Goal: Transaction & Acquisition: Purchase product/service

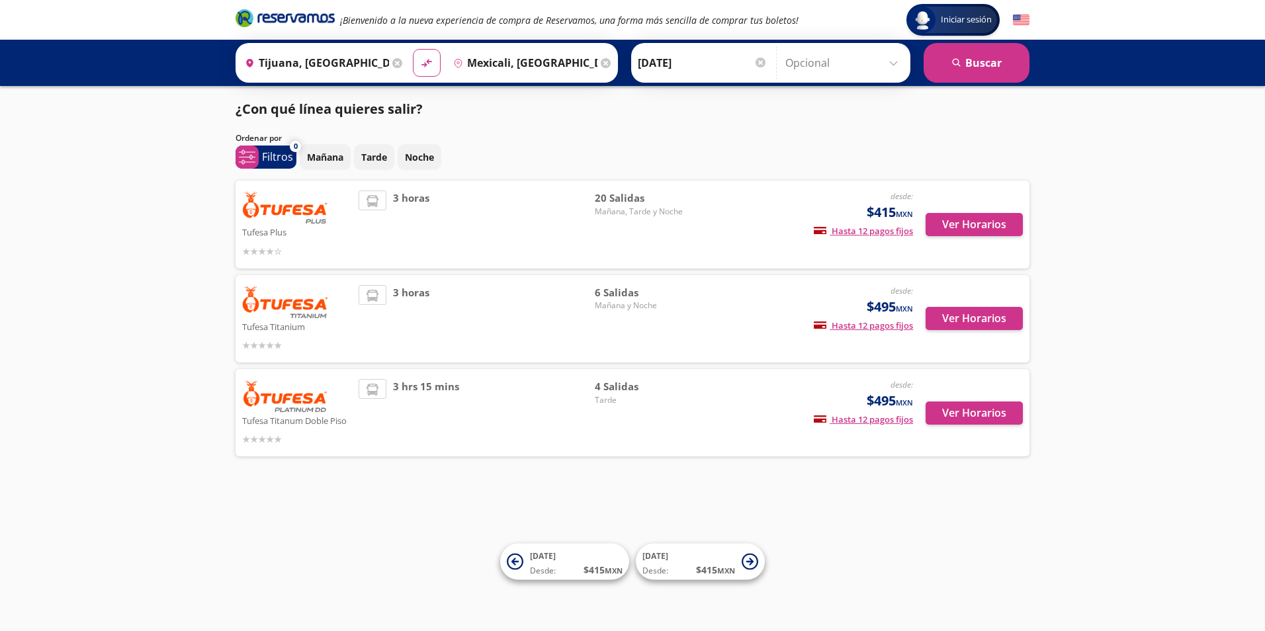
click at [116, 115] on div "Iniciar sesión Iniciar sesión ¡Bienvenido a la nueva experiencia de compra de R…" at bounding box center [632, 315] width 1265 height 631
click at [316, 153] on p "Mañana" at bounding box center [325, 157] width 36 height 14
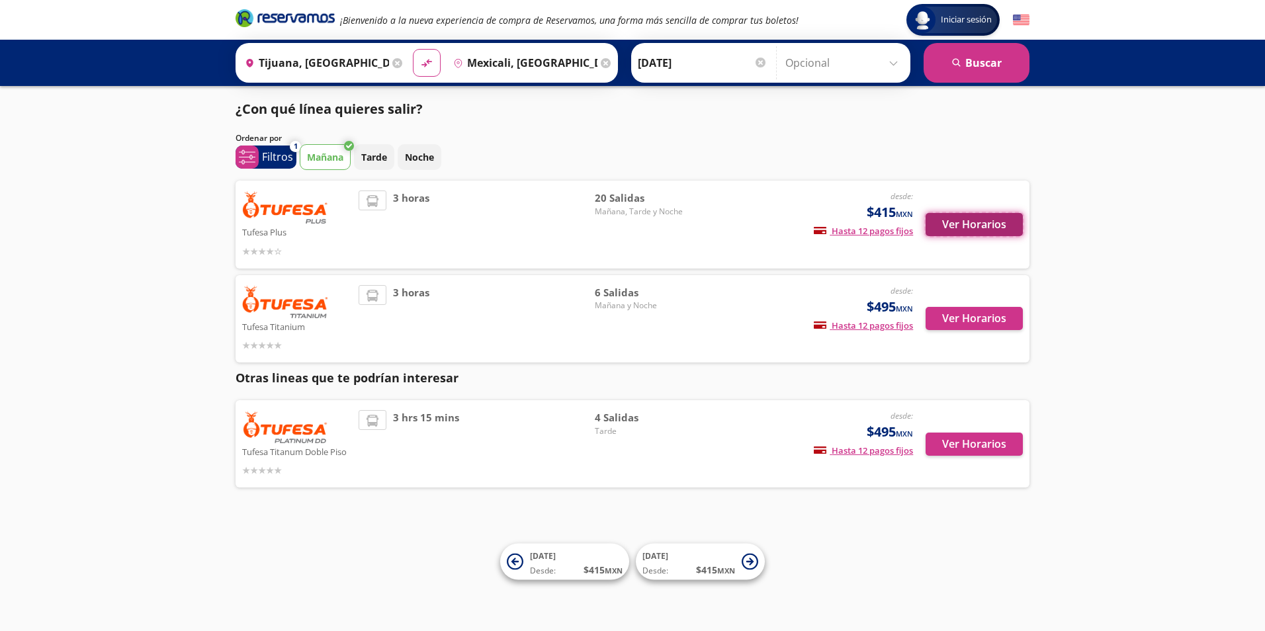
click at [989, 220] on button "Ver Horarios" at bounding box center [973, 224] width 97 height 23
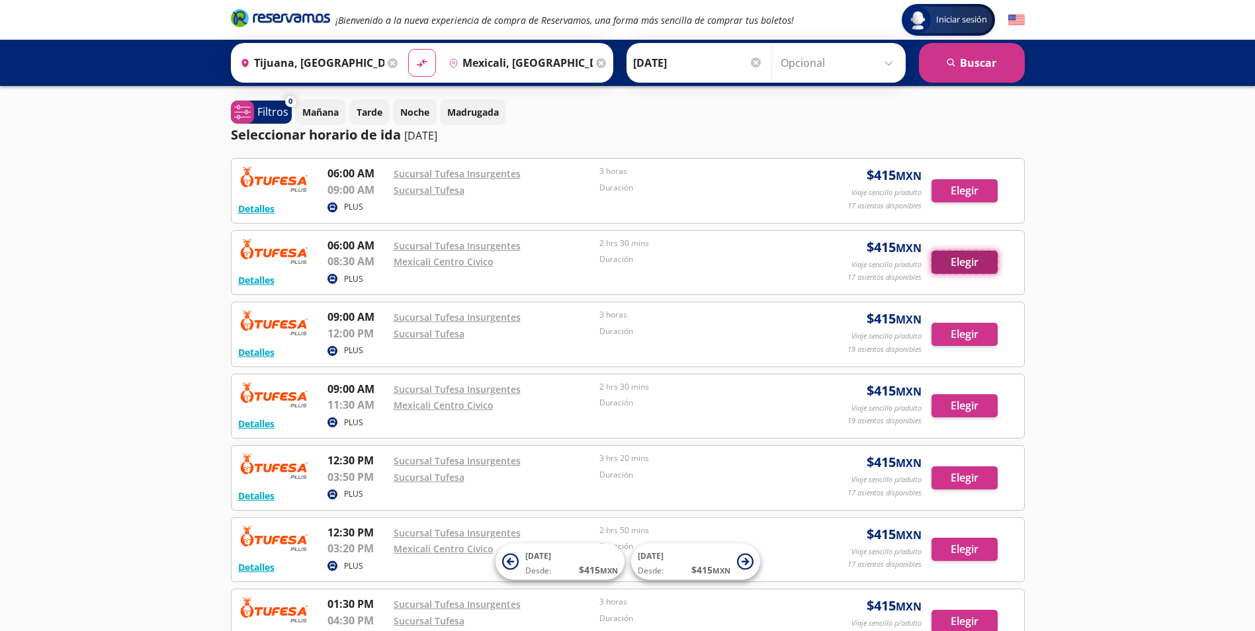
click at [990, 267] on button "Elegir" at bounding box center [964, 262] width 66 height 23
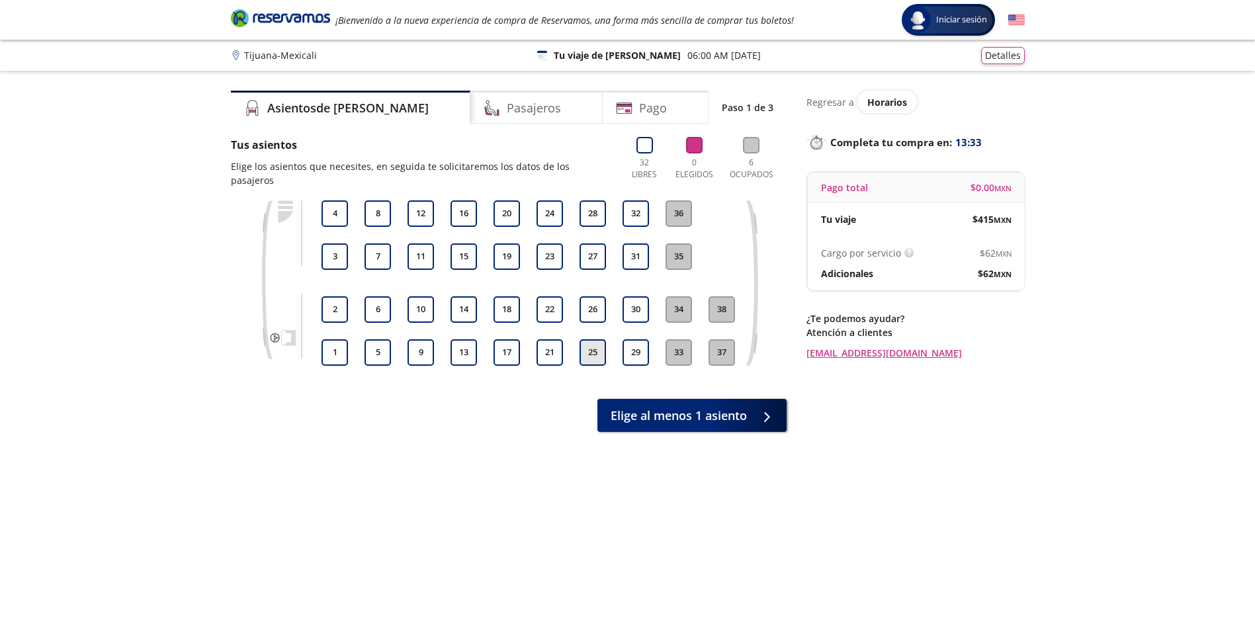
click at [594, 339] on button "25" at bounding box center [592, 352] width 26 height 26
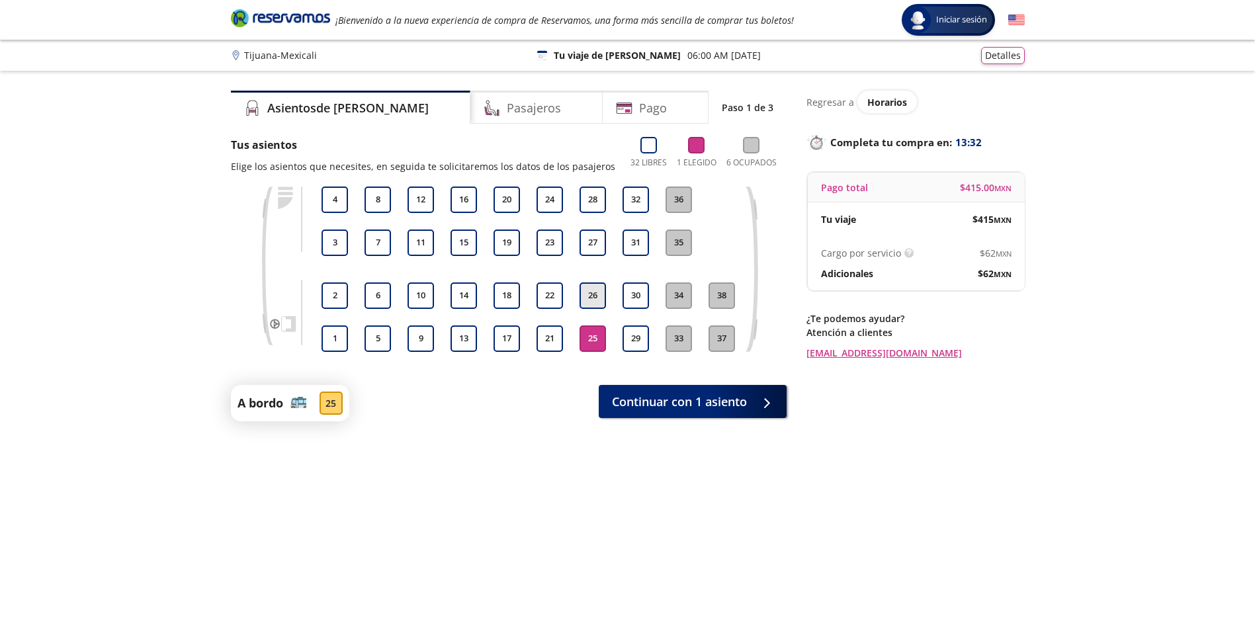
click at [594, 302] on button "26" at bounding box center [592, 295] width 26 height 26
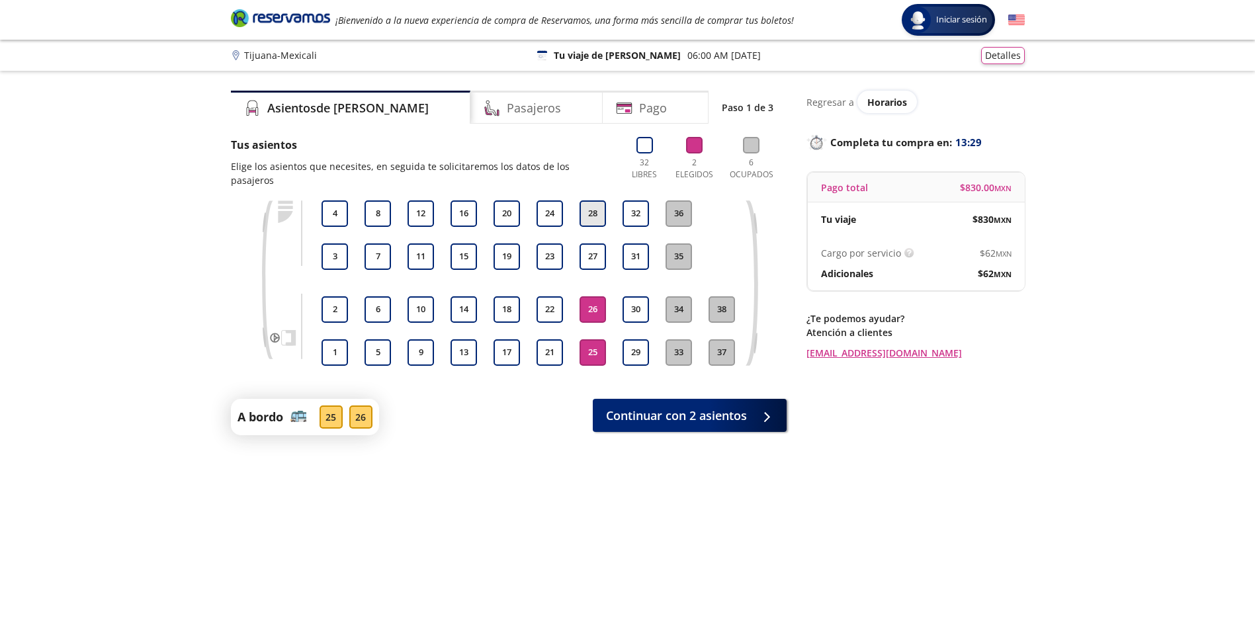
click at [593, 202] on button "28" at bounding box center [592, 213] width 26 height 26
click at [699, 404] on span "Continuar con 3 asientos" at bounding box center [676, 413] width 141 height 18
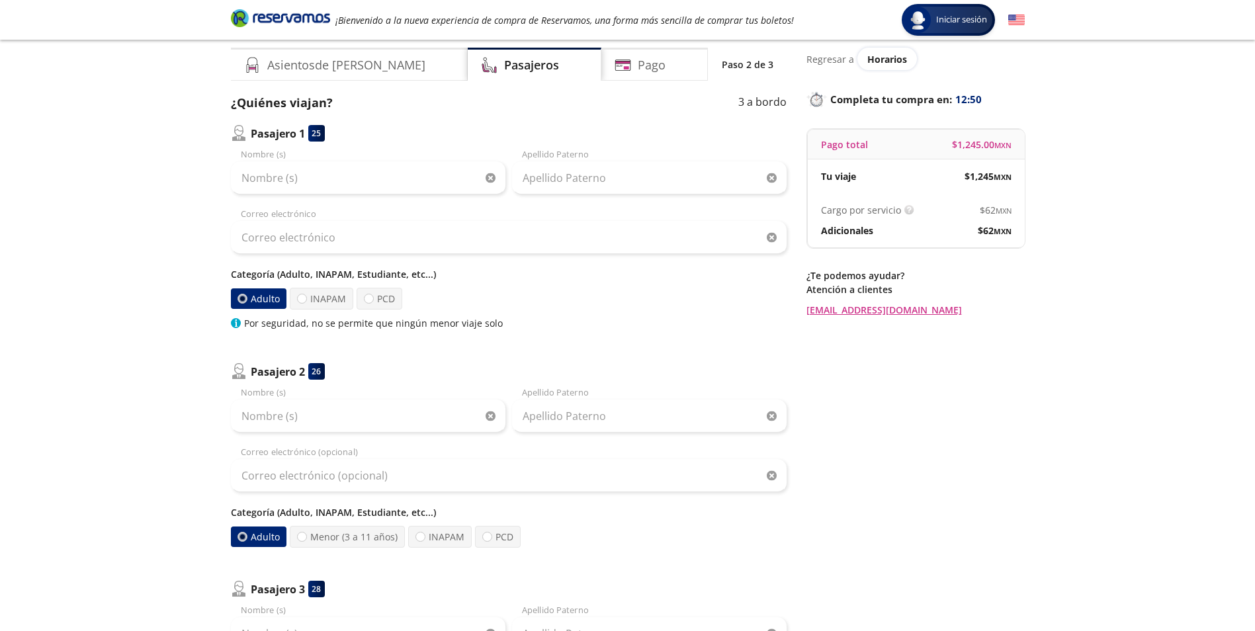
scroll to position [66, 0]
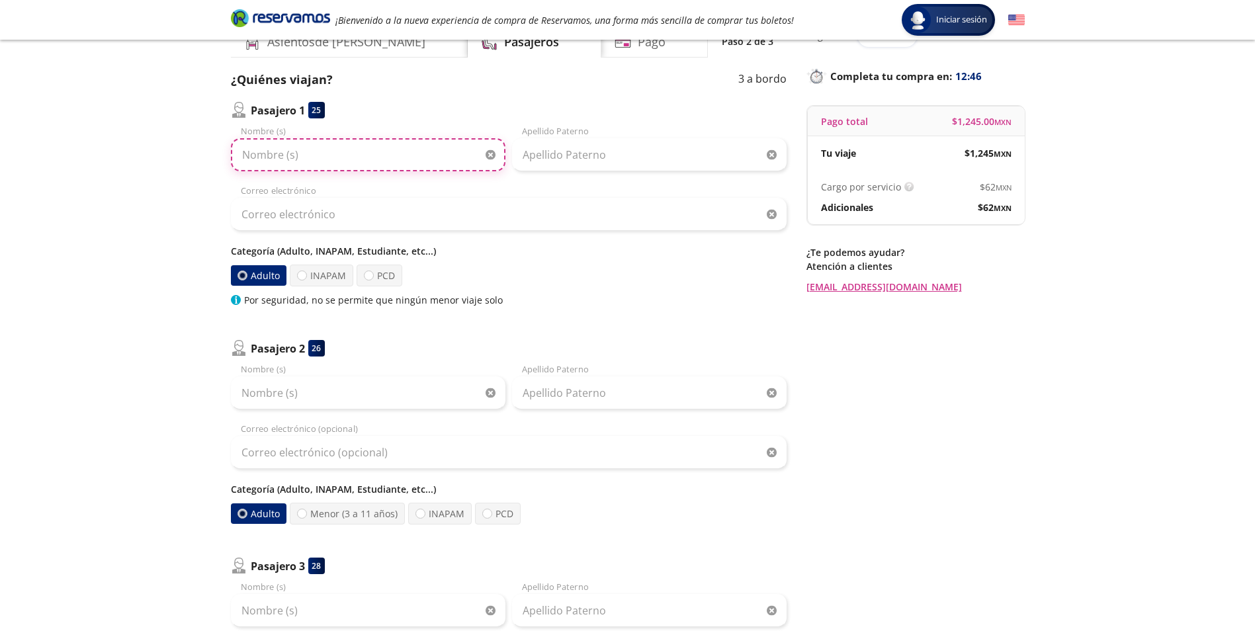
click at [359, 156] on input "Nombre (s)" at bounding box center [368, 154] width 275 height 33
type input "[PERSON_NAME]"
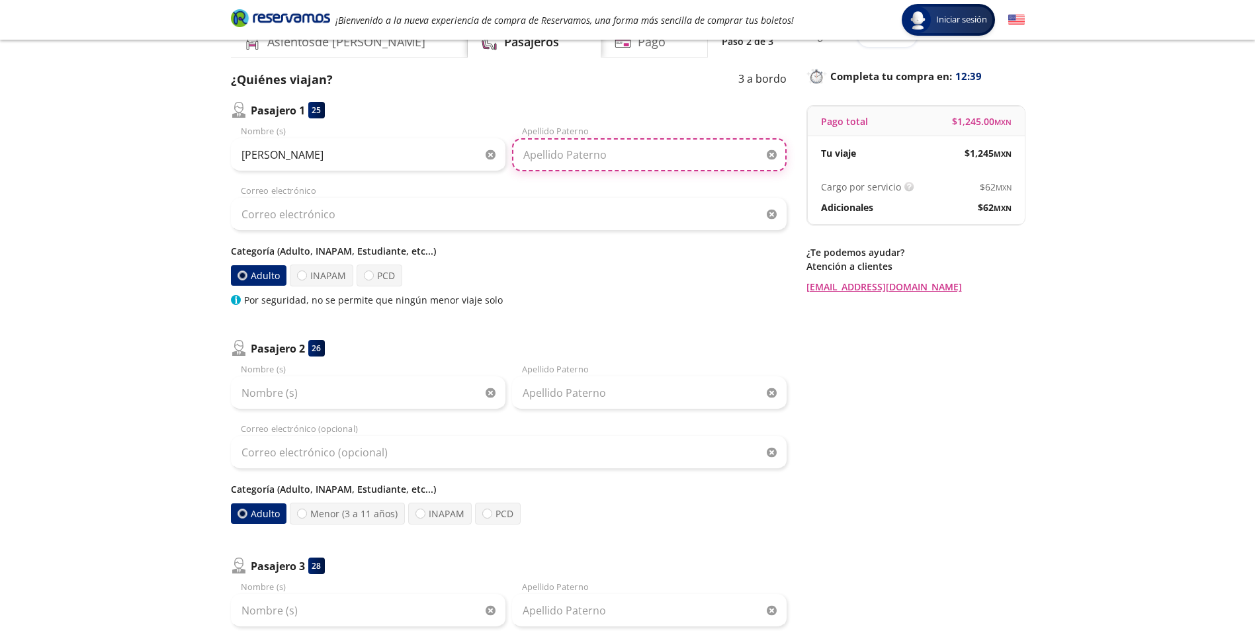
type input "[PERSON_NAME]"
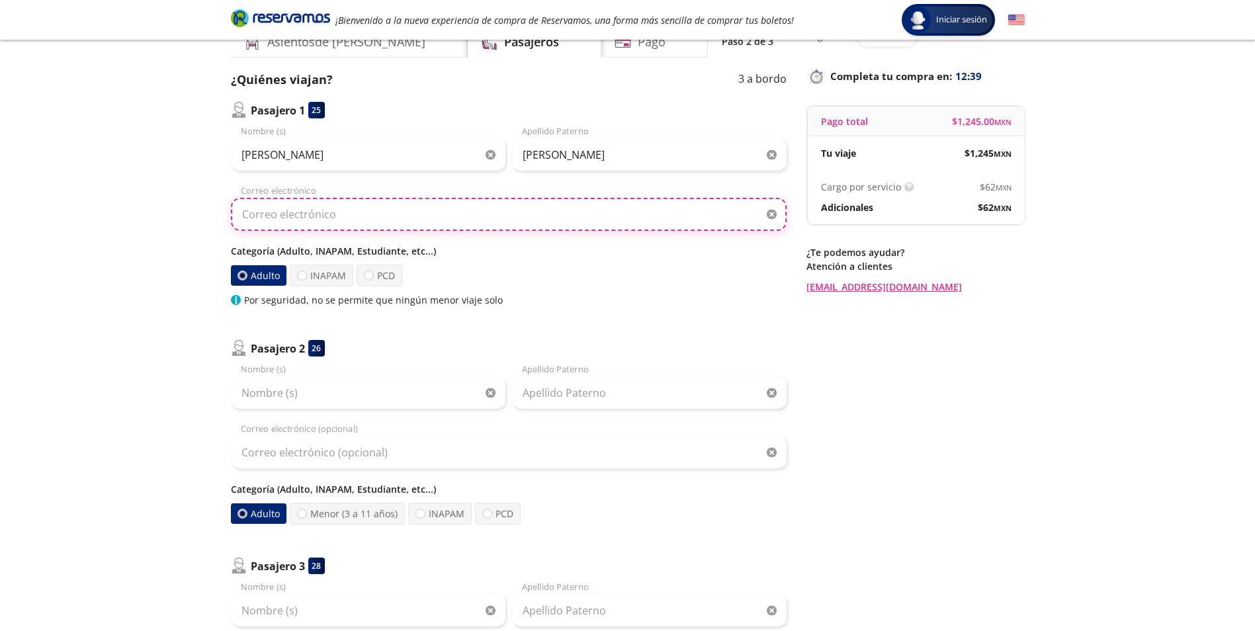
type input "[EMAIL_ADDRESS][DOMAIN_NAME]"
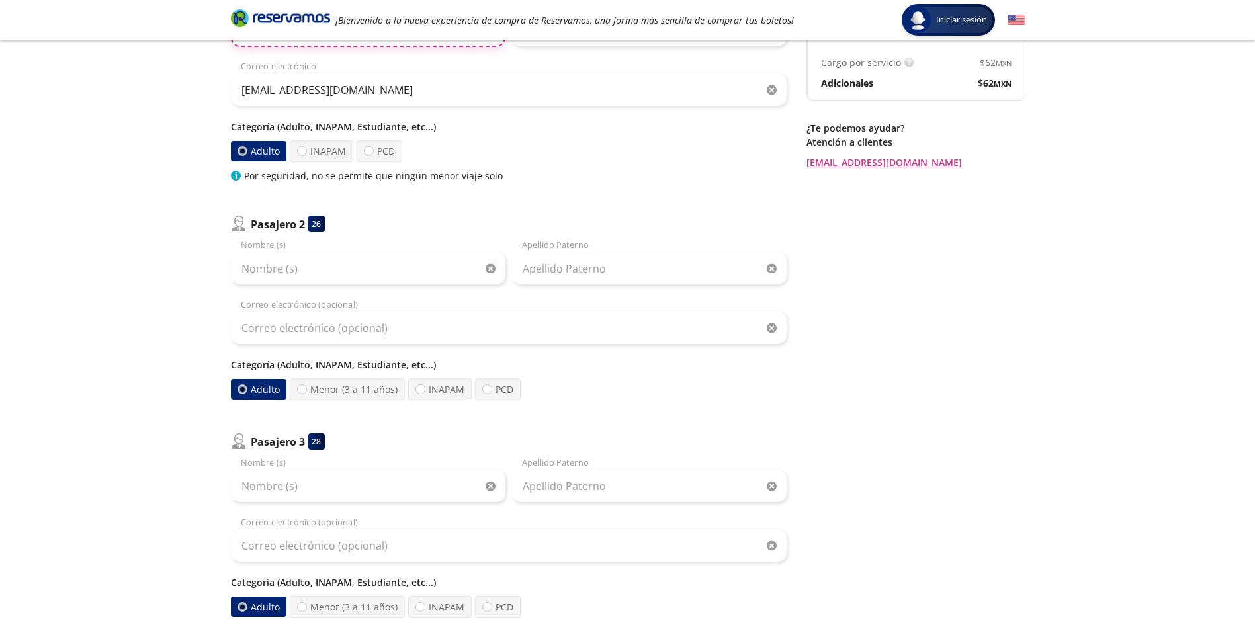
scroll to position [198, 0]
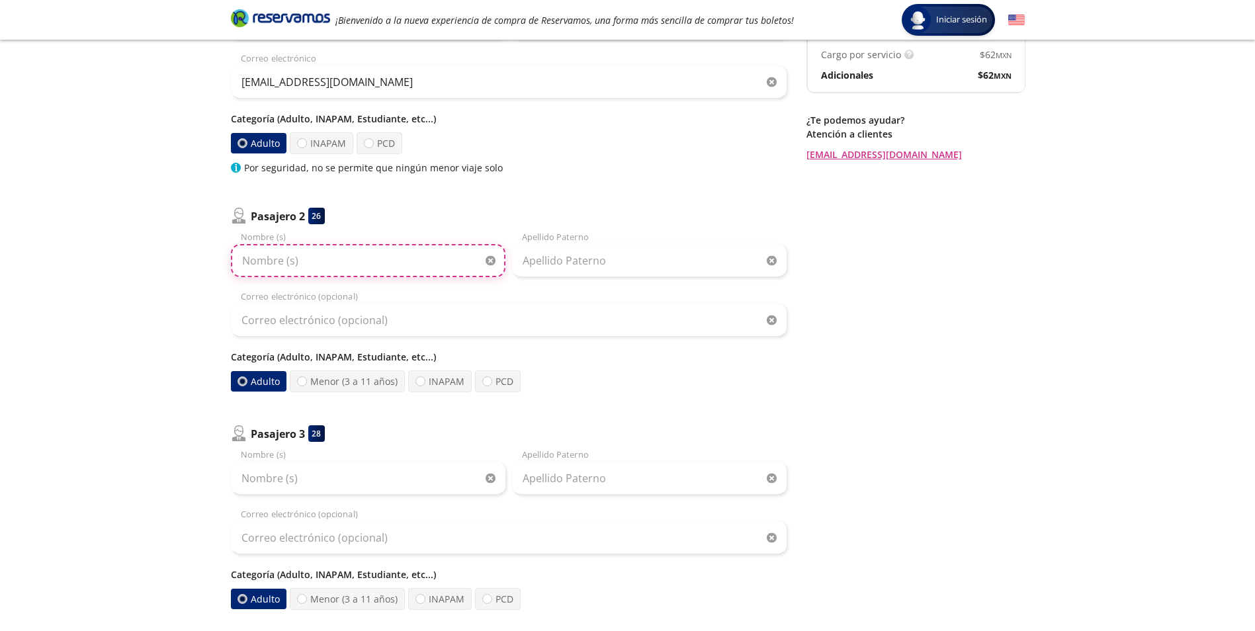
click at [384, 257] on input "Nombre (s)" at bounding box center [368, 260] width 275 height 33
drag, startPoint x: 374, startPoint y: 260, endPoint x: 295, endPoint y: 263, distance: 78.8
click at [295, 263] on input "[PERSON_NAME]" at bounding box center [368, 260] width 275 height 33
type input "[PERSON_NAME]"
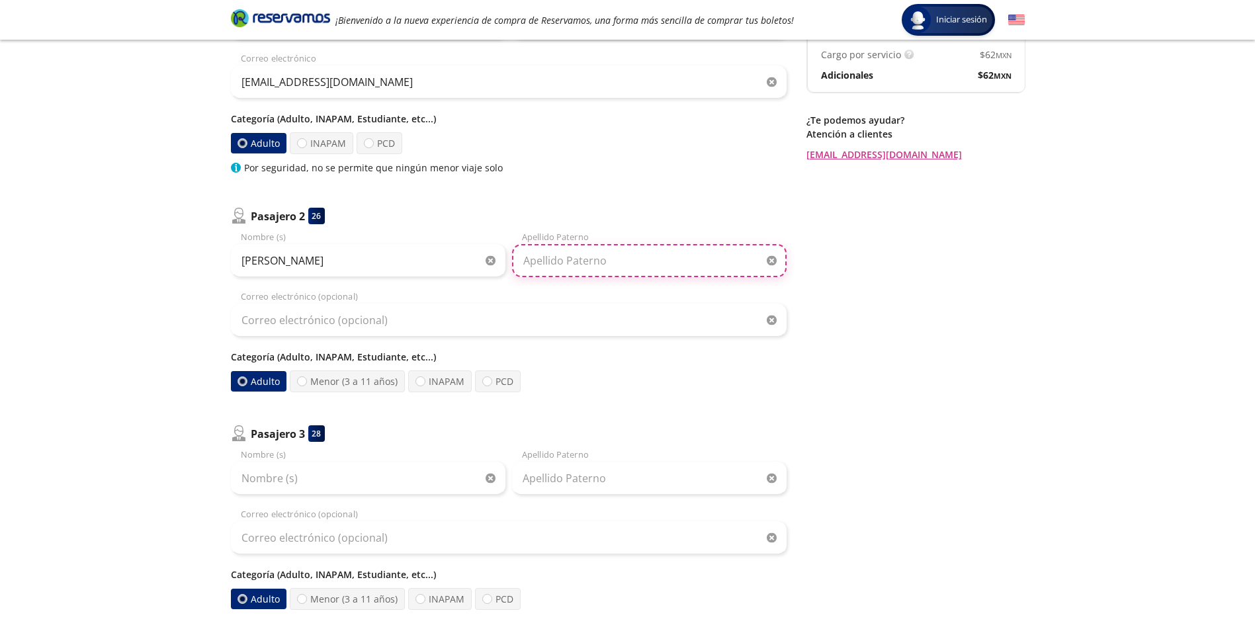
click at [542, 256] on input "Apellido Paterno" at bounding box center [649, 260] width 275 height 33
type input "[PERSON_NAME]"
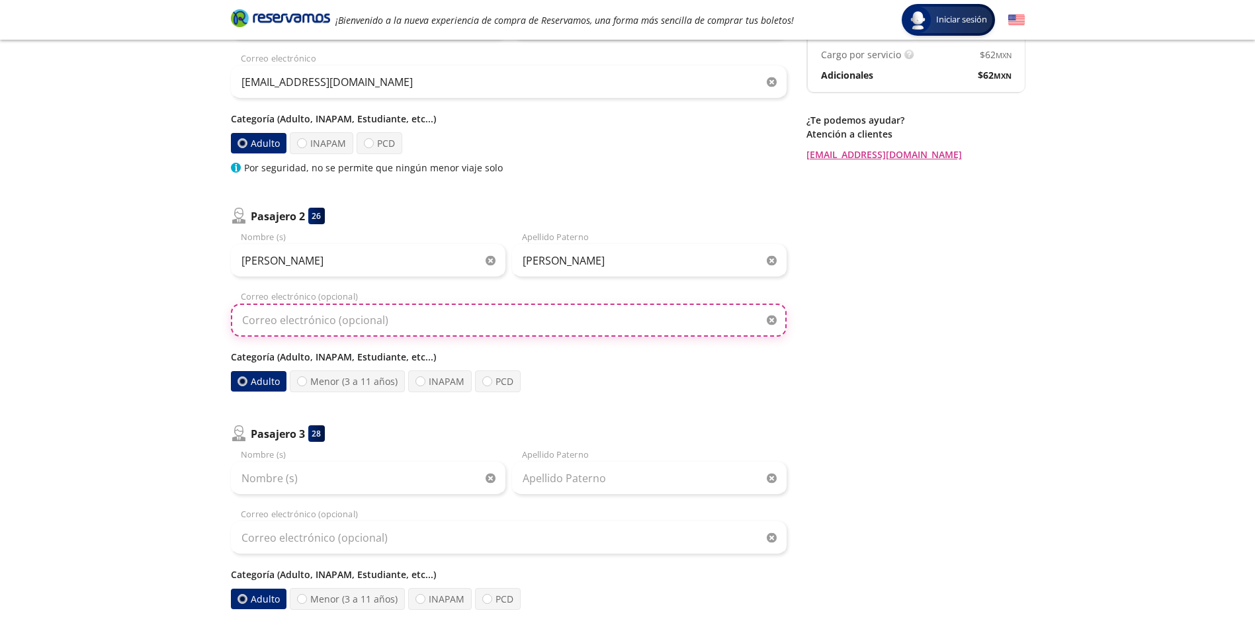
click at [449, 324] on input "Correo electrónico (opcional)" at bounding box center [509, 320] width 556 height 33
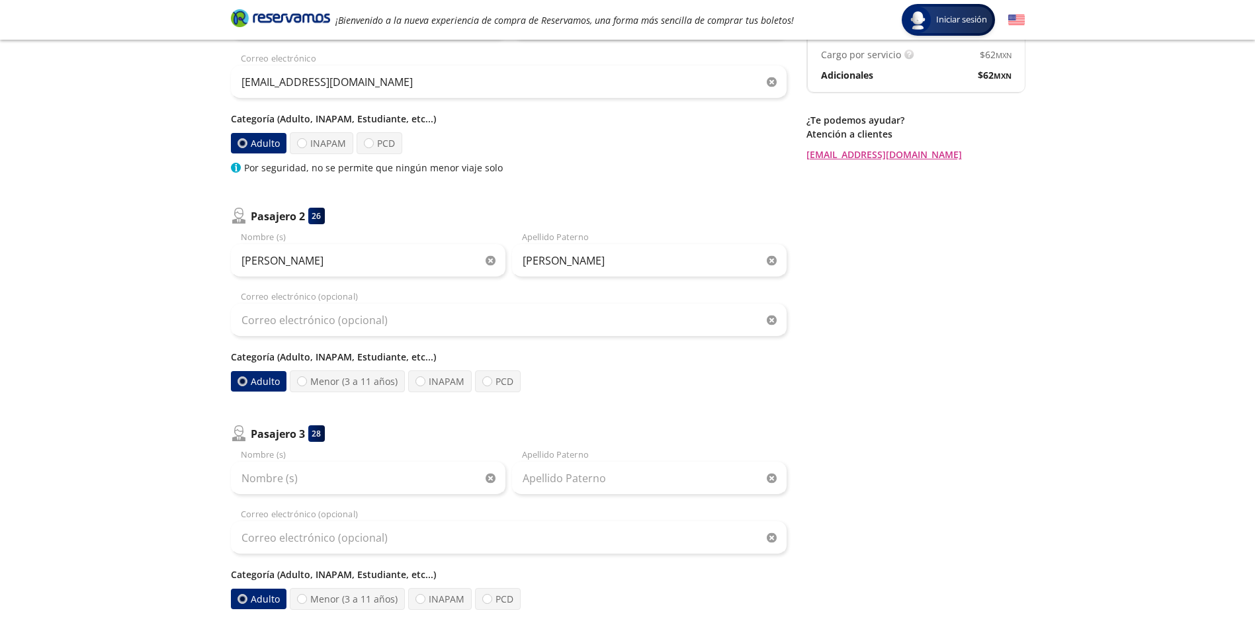
click at [806, 333] on div "Regresar a Horarios Completa tu compra en : 12:13 Pago total $ 1,245.00 MXN Tu …" at bounding box center [915, 328] width 218 height 872
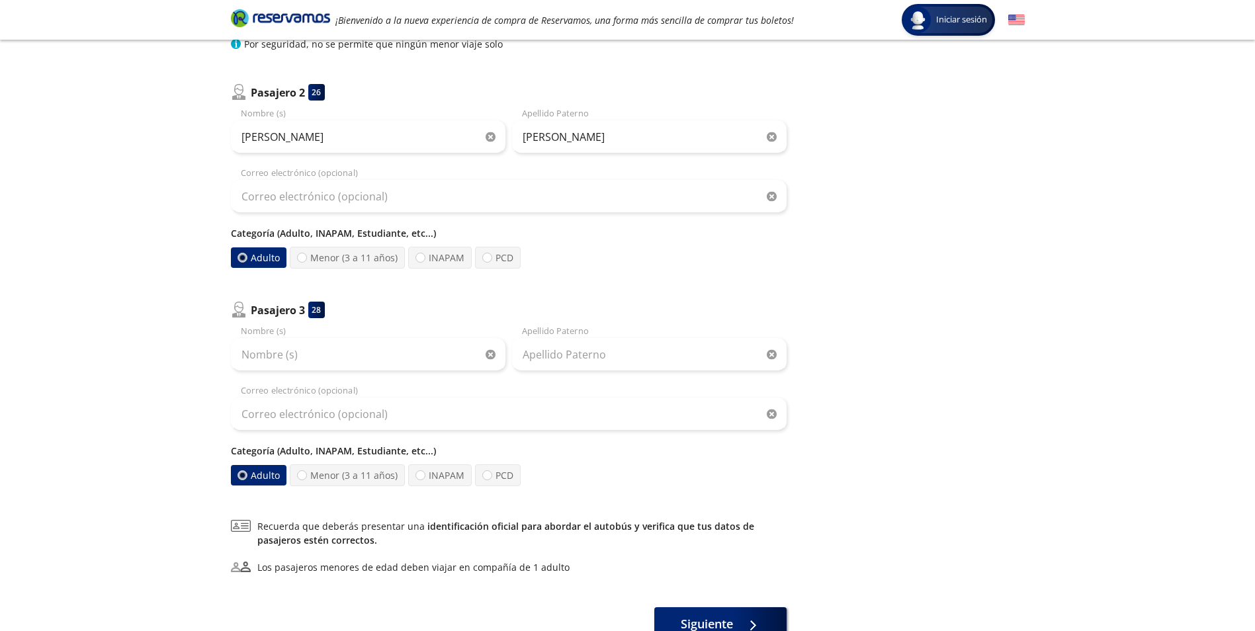
scroll to position [331, 0]
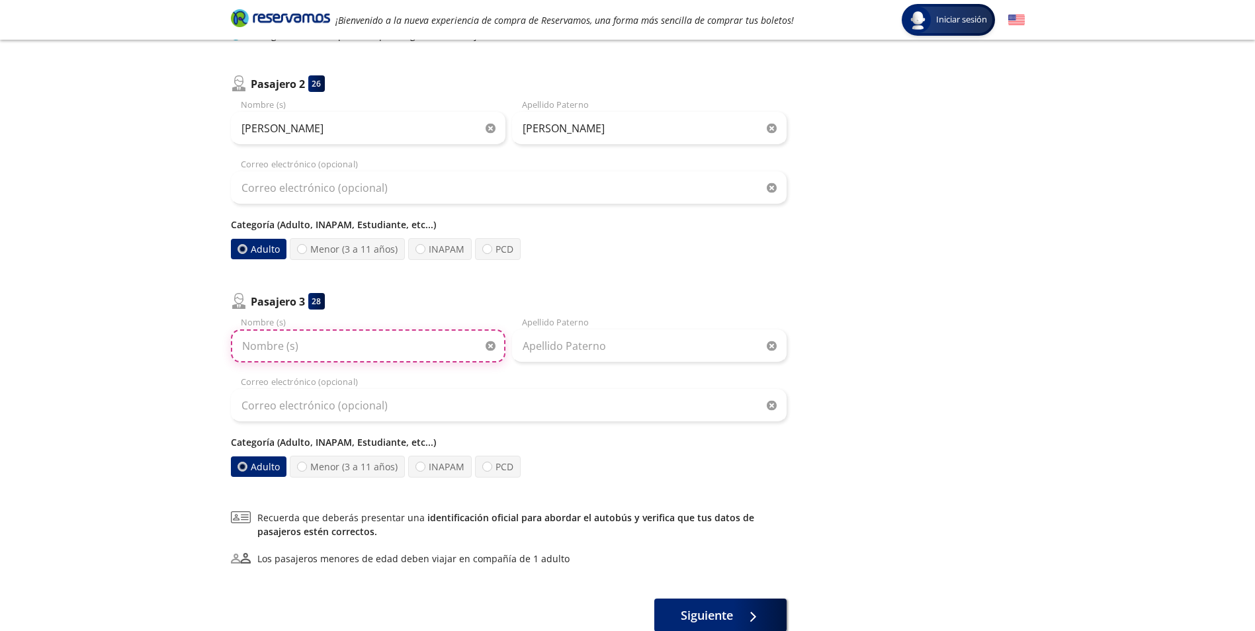
click at [370, 346] on input "Nombre (s)" at bounding box center [368, 345] width 275 height 33
type input "[PERSON_NAME]"
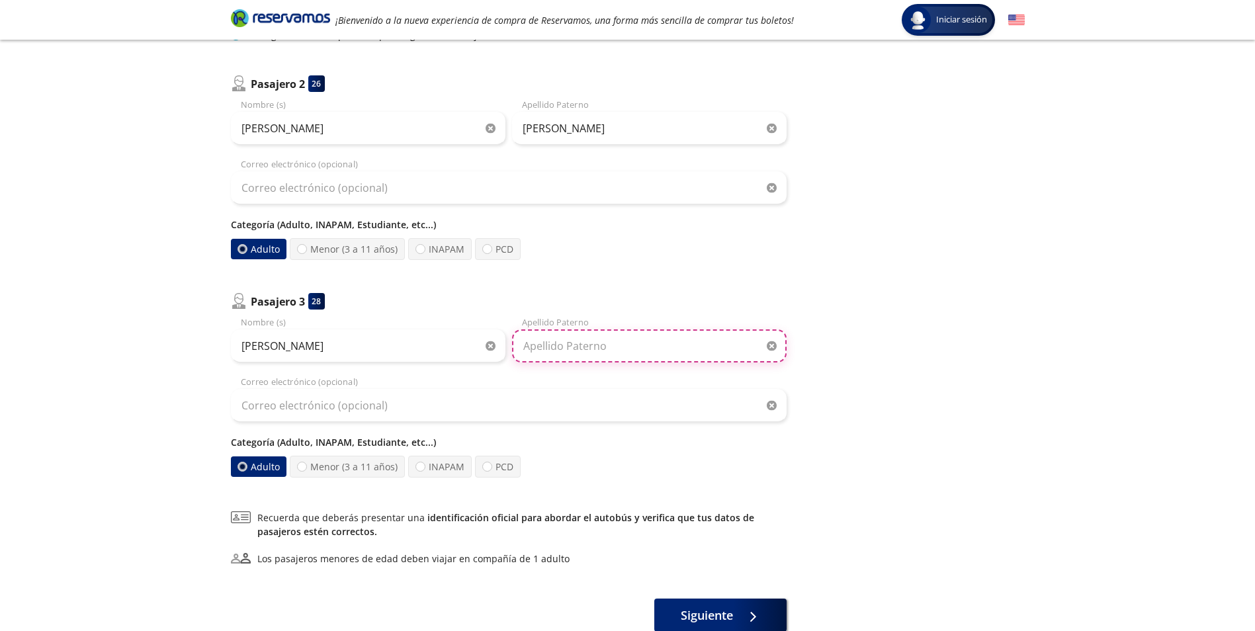
click at [548, 336] on input "Apellido Paterno" at bounding box center [649, 345] width 275 height 33
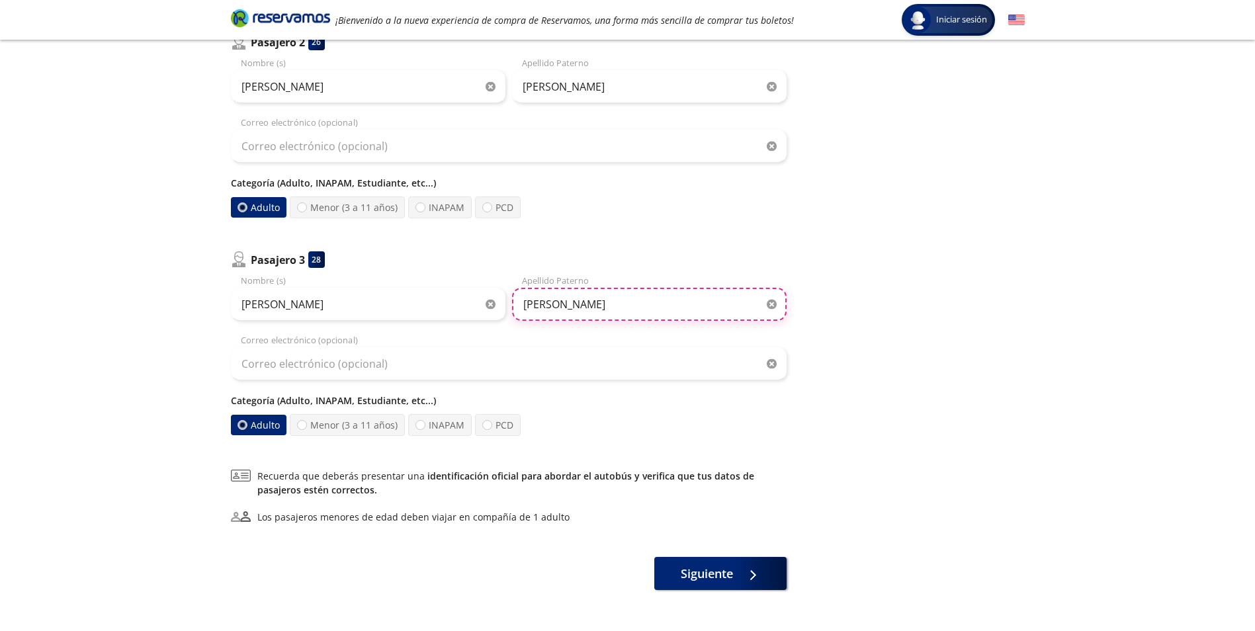
scroll to position [417, 0]
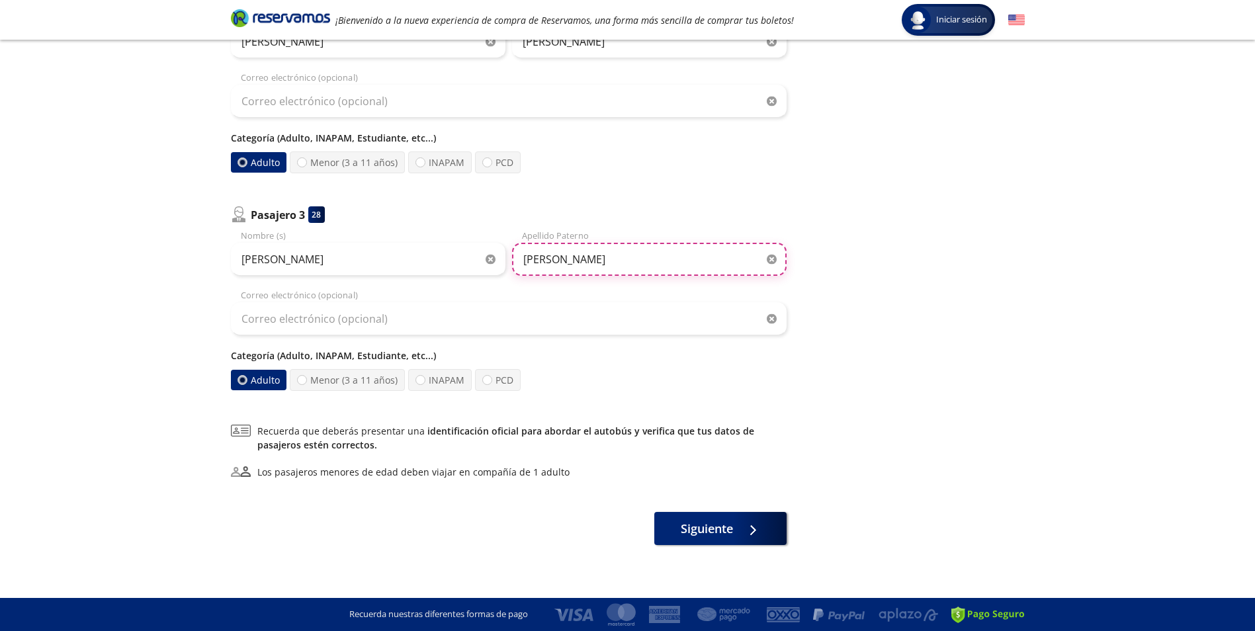
type input "[PERSON_NAME]"
click at [1019, 17] on img at bounding box center [1016, 20] width 17 height 17
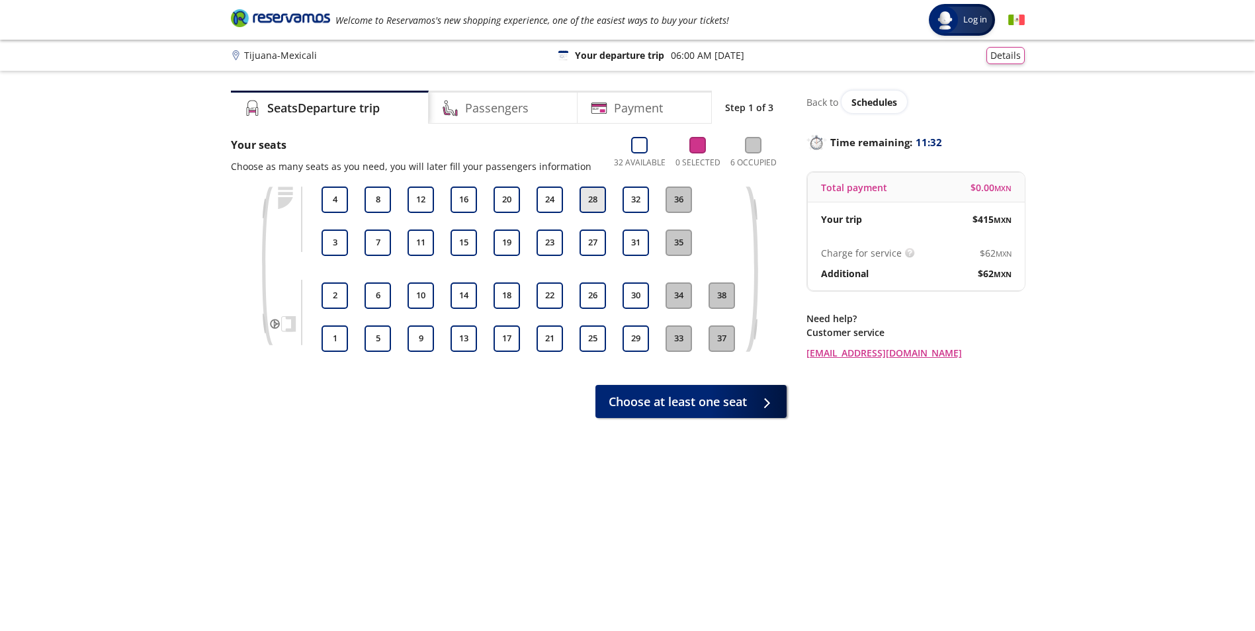
click at [596, 203] on button "28" at bounding box center [592, 200] width 26 height 26
click at [600, 241] on button "27" at bounding box center [592, 243] width 26 height 26
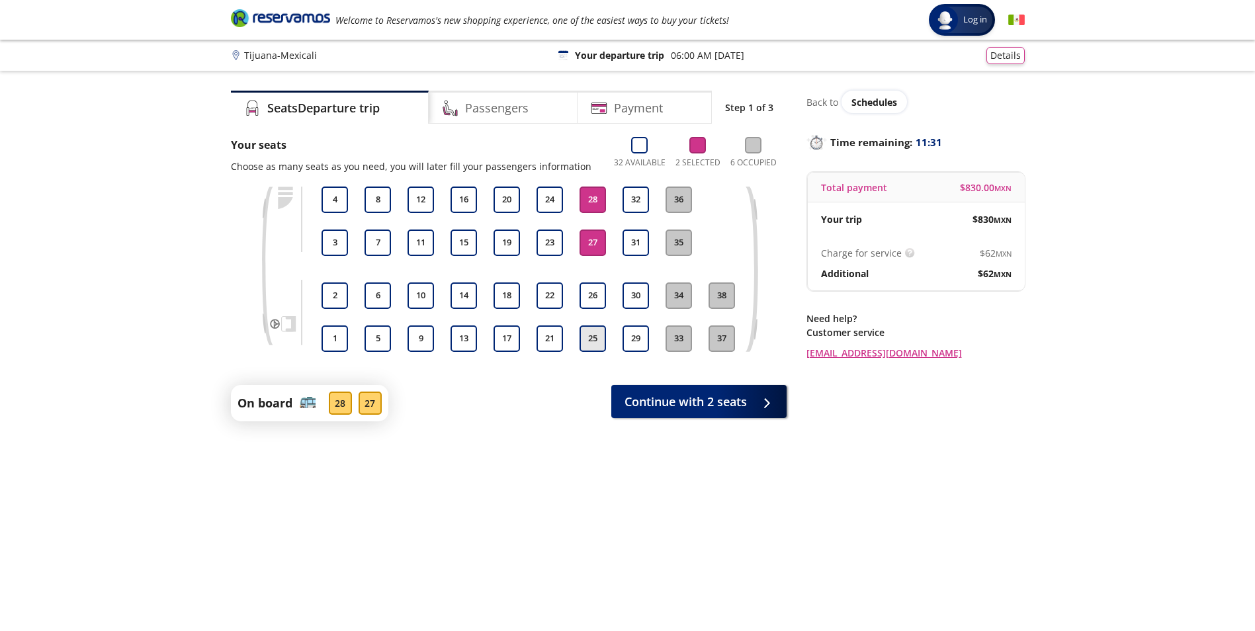
click at [593, 337] on button "25" at bounding box center [592, 338] width 26 height 26
click at [748, 404] on button "Continue with 3 seats" at bounding box center [698, 398] width 175 height 33
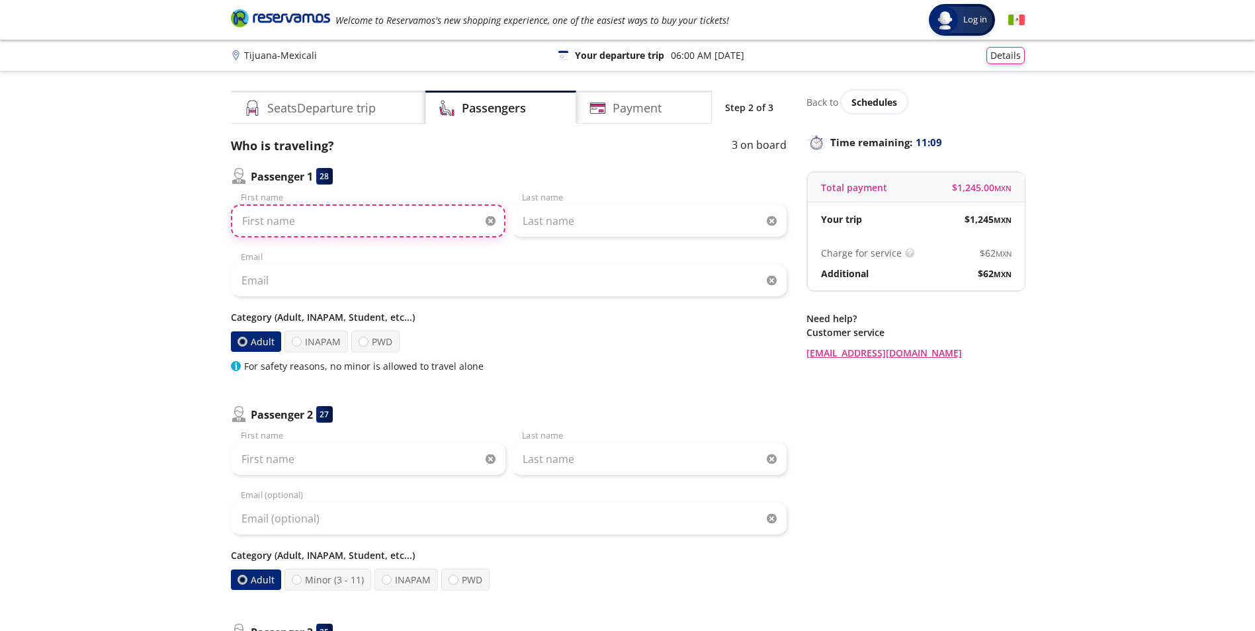
click at [350, 216] on input "First name" at bounding box center [368, 220] width 275 height 33
type input "[PERSON_NAME]"
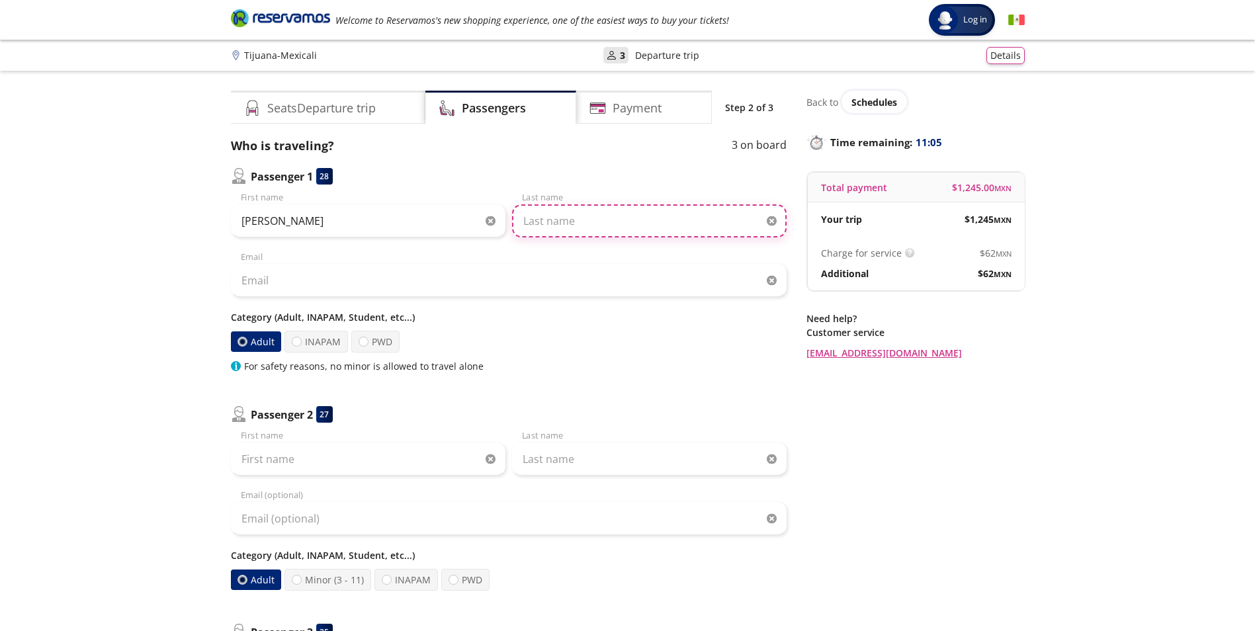
type input "[PERSON_NAME]"
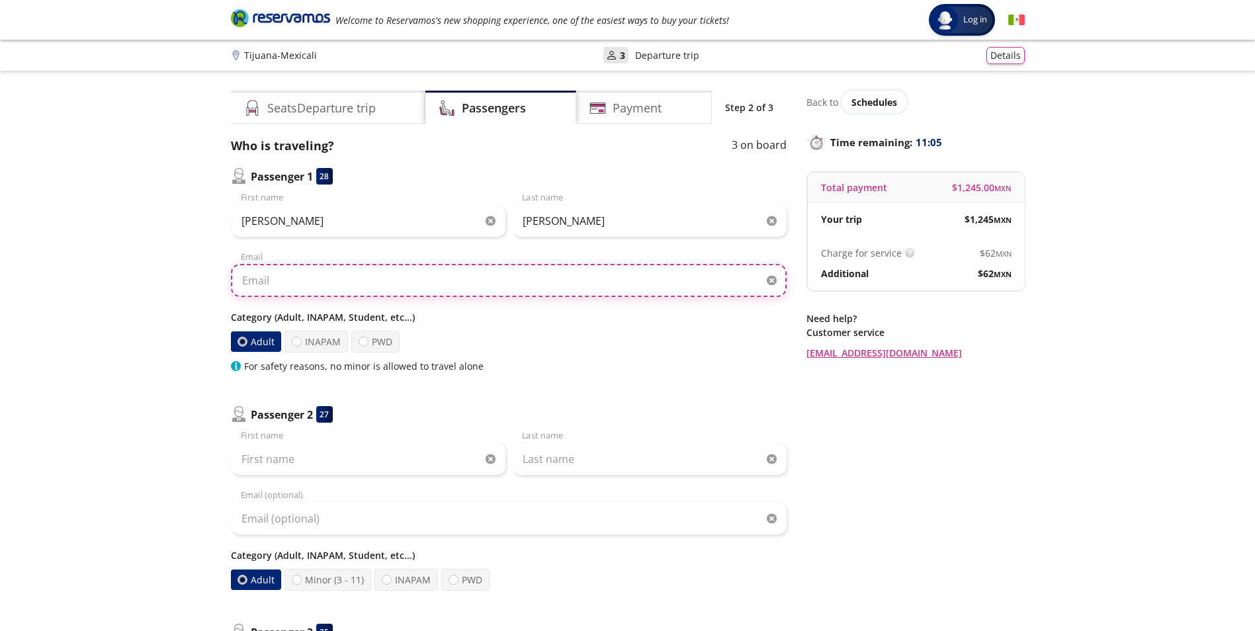
type input "[EMAIL_ADDRESS][DOMAIN_NAME]"
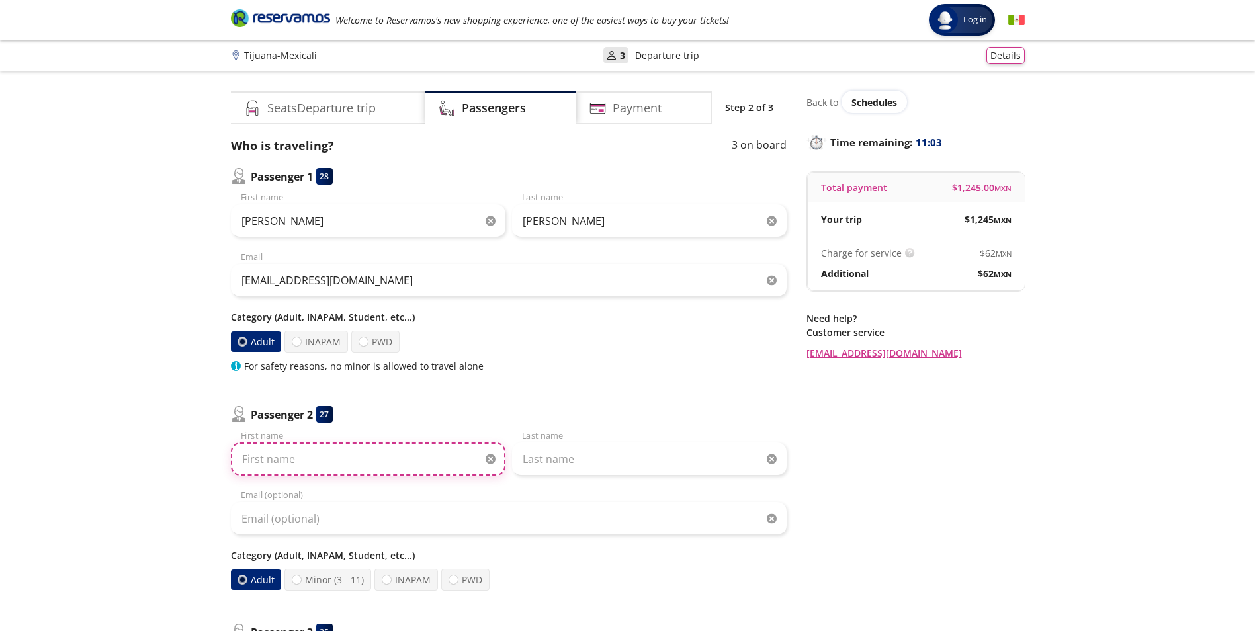
click at [358, 464] on input "First name" at bounding box center [368, 459] width 275 height 33
type input "[PERSON_NAME]"
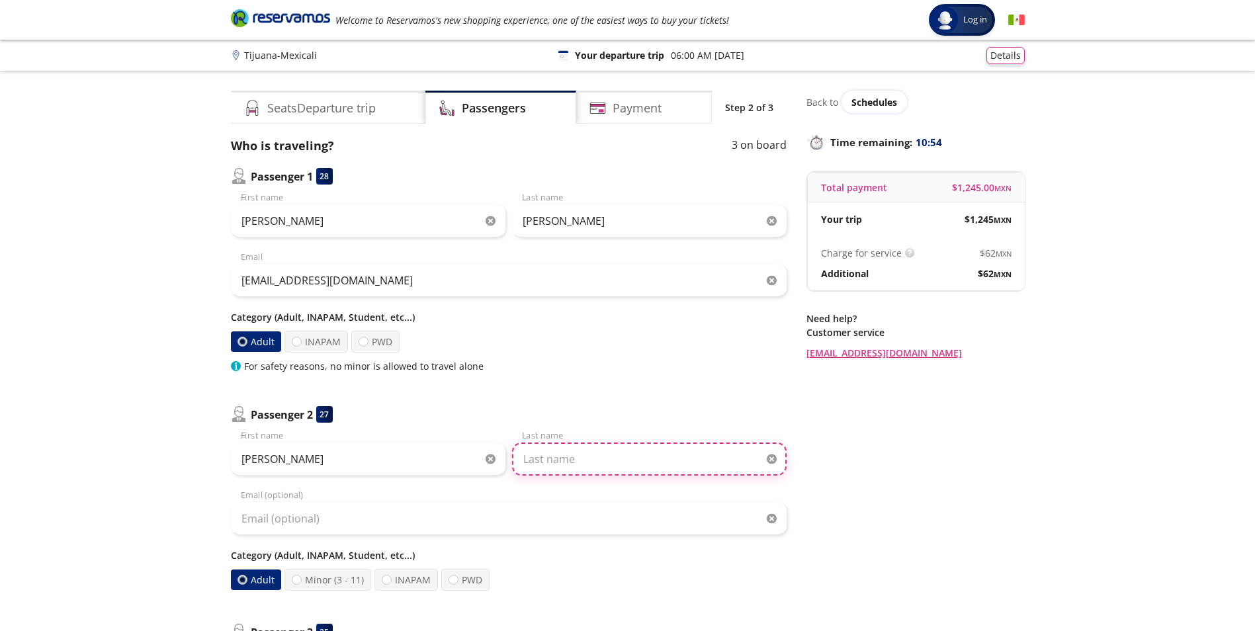
type input "[PERSON_NAME]"
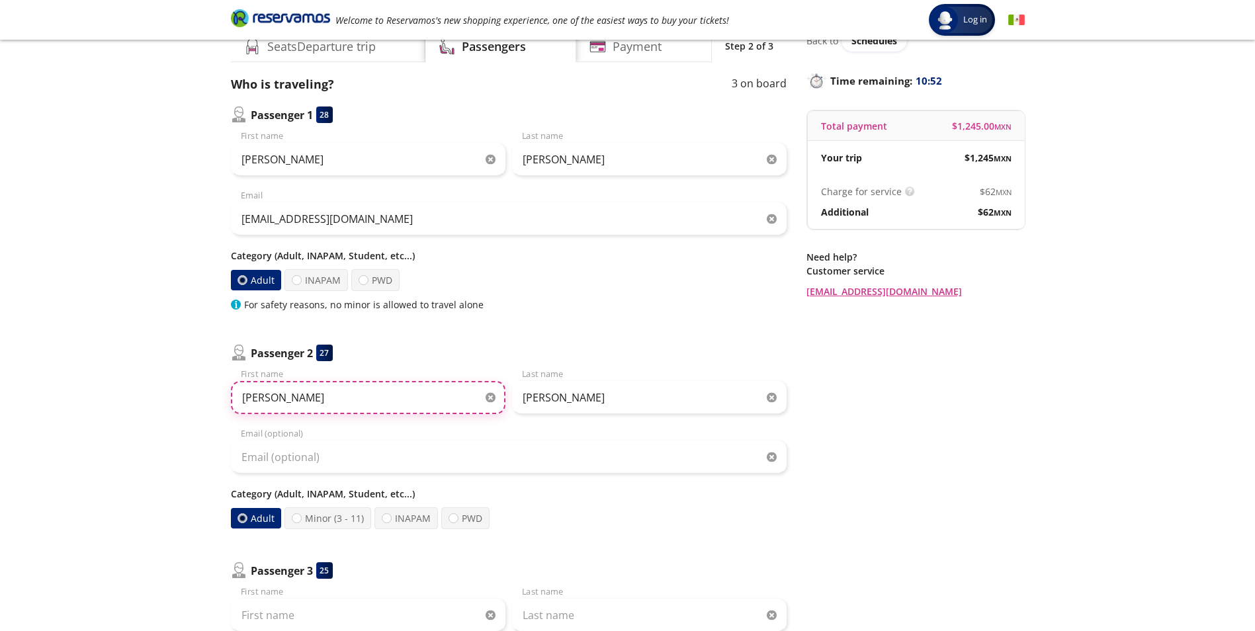
scroll to position [198, 0]
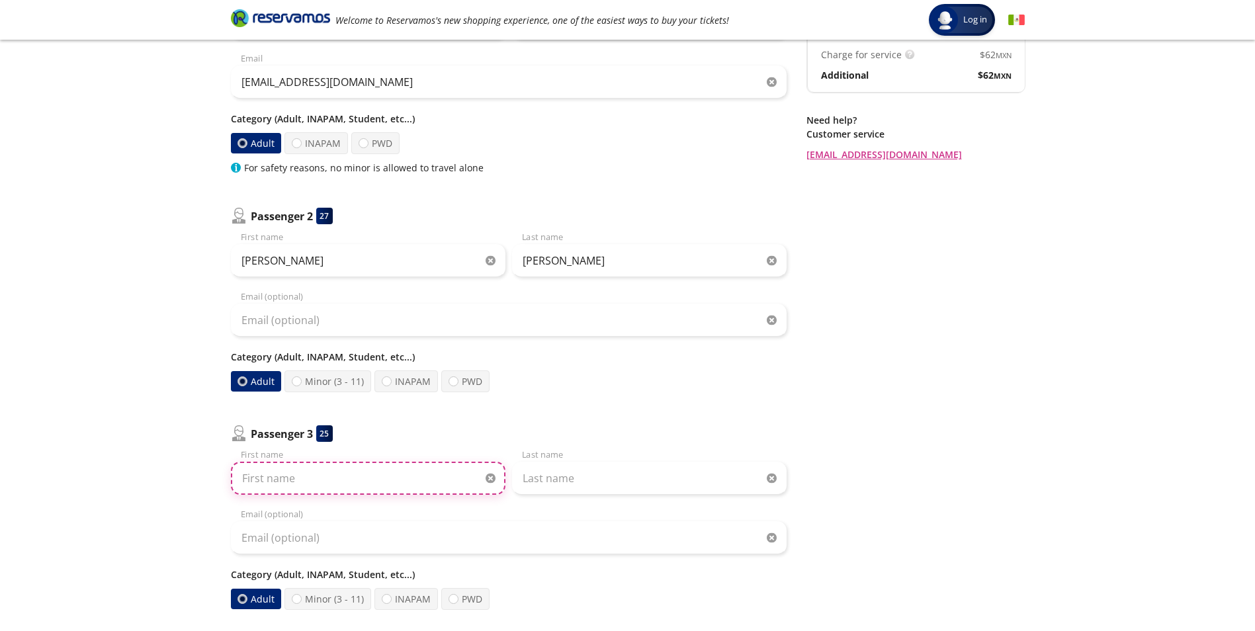
click at [348, 491] on input "First name" at bounding box center [368, 478] width 275 height 33
type input "[PERSON_NAME]"
click at [564, 478] on input "Last name" at bounding box center [649, 478] width 275 height 33
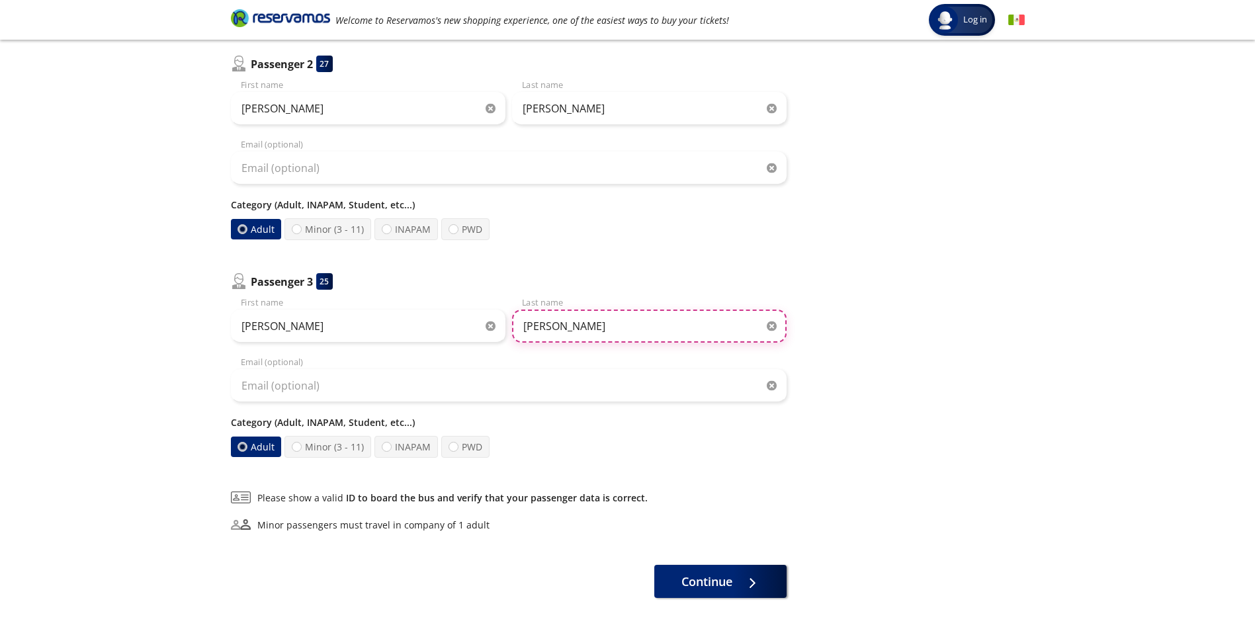
scroll to position [404, 0]
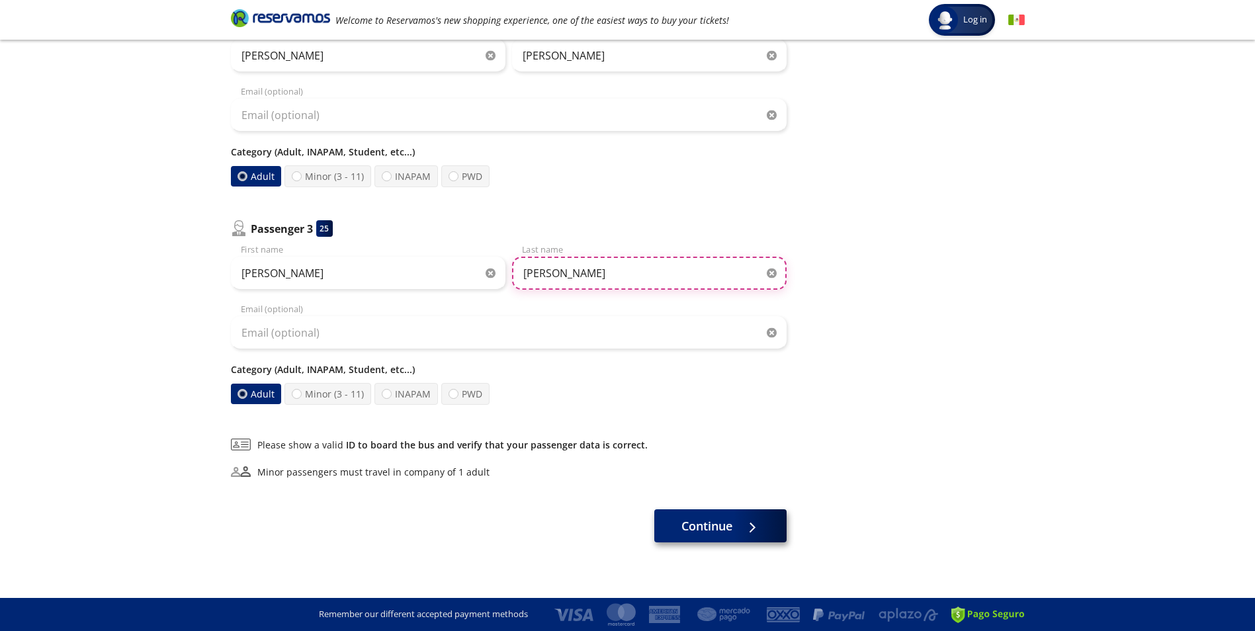
type input "[PERSON_NAME]"
click at [746, 525] on div at bounding box center [749, 526] width 20 height 17
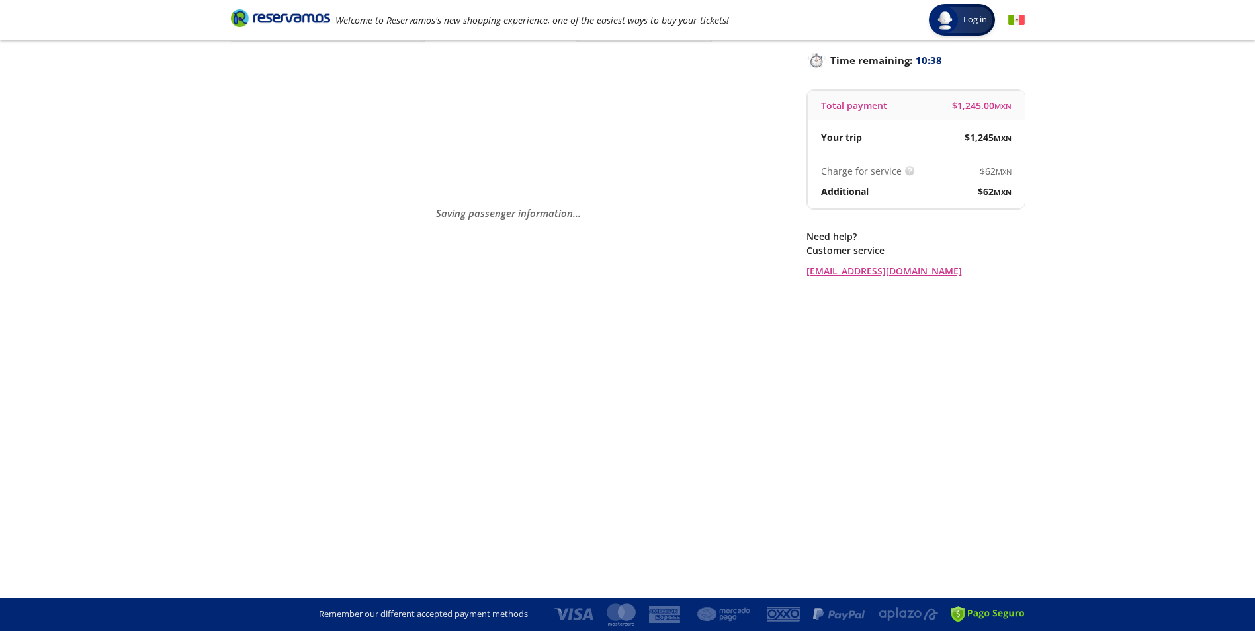
scroll to position [0, 0]
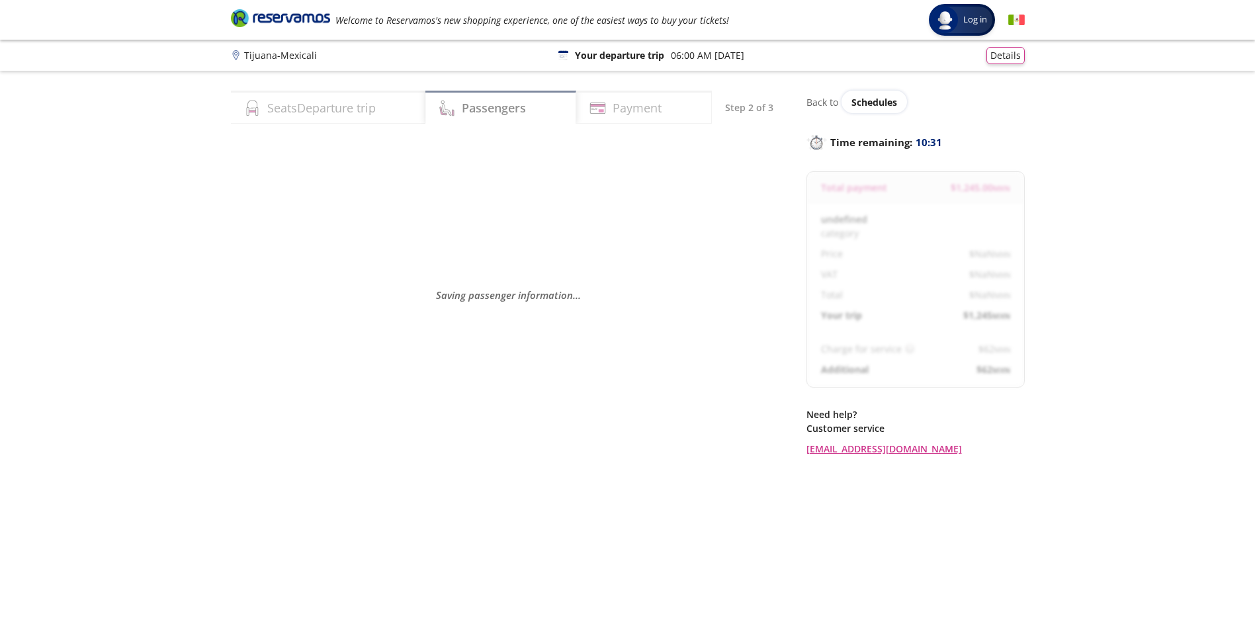
select select "MX"
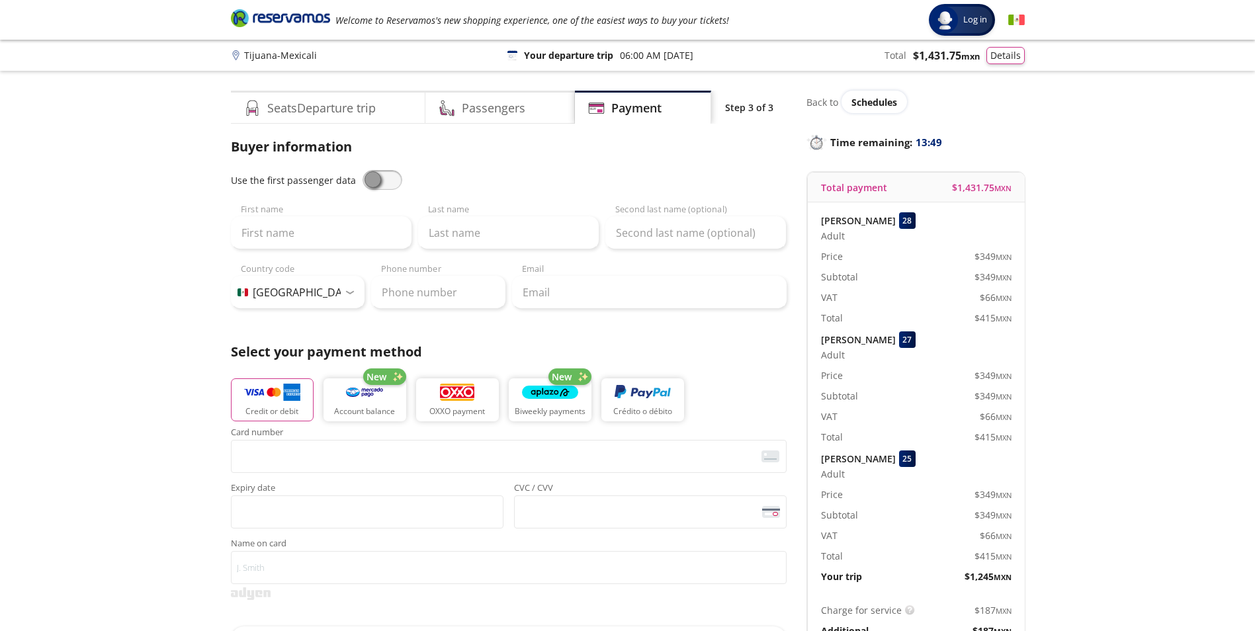
click at [373, 180] on span at bounding box center [382, 180] width 40 height 20
click at [362, 170] on input "checkbox" at bounding box center [362, 170] width 0 height 0
type input "[PERSON_NAME]"
type input "[EMAIL_ADDRESS][DOMAIN_NAME]"
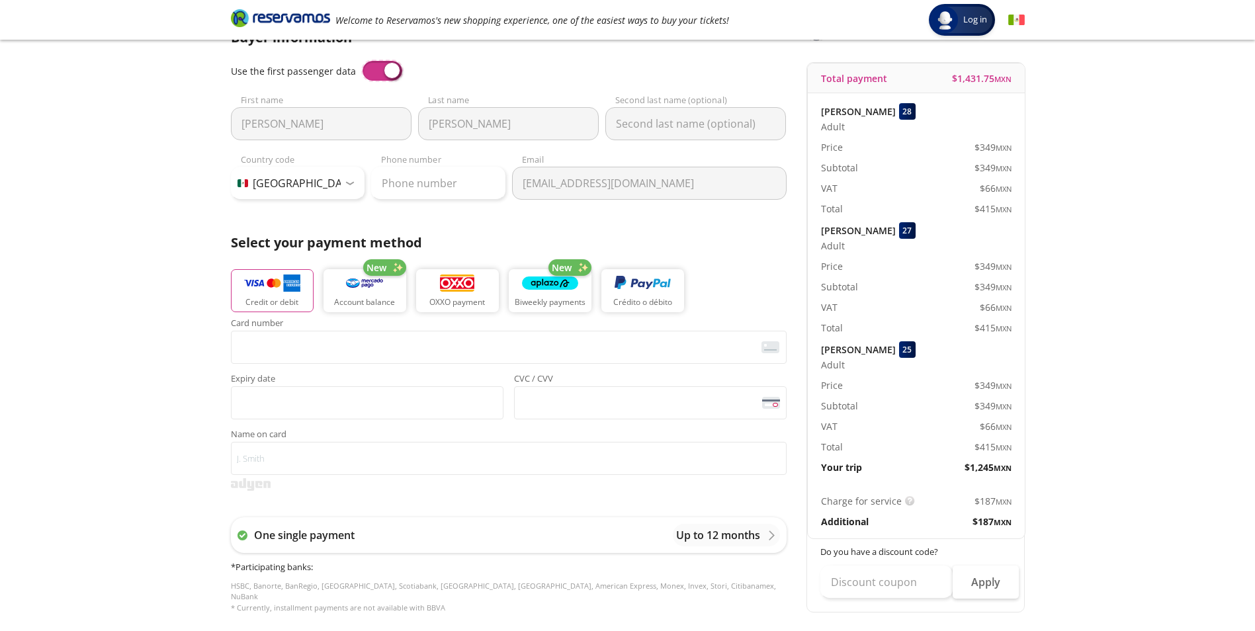
scroll to position [132, 0]
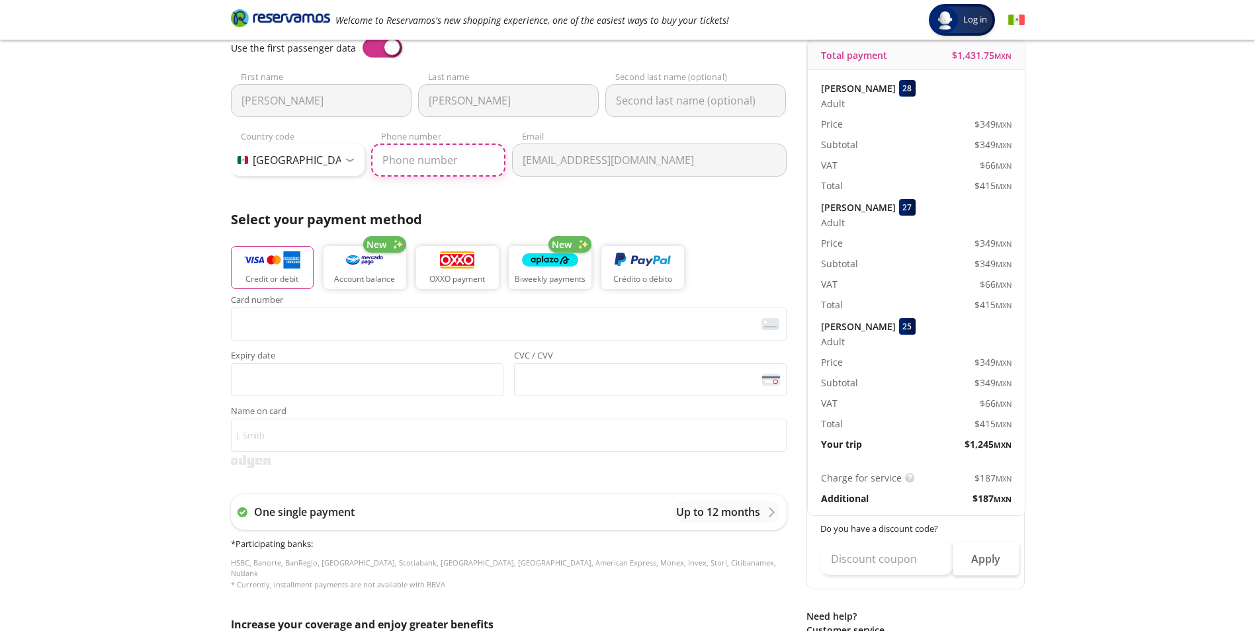
click at [408, 159] on input "Phone number" at bounding box center [438, 160] width 134 height 33
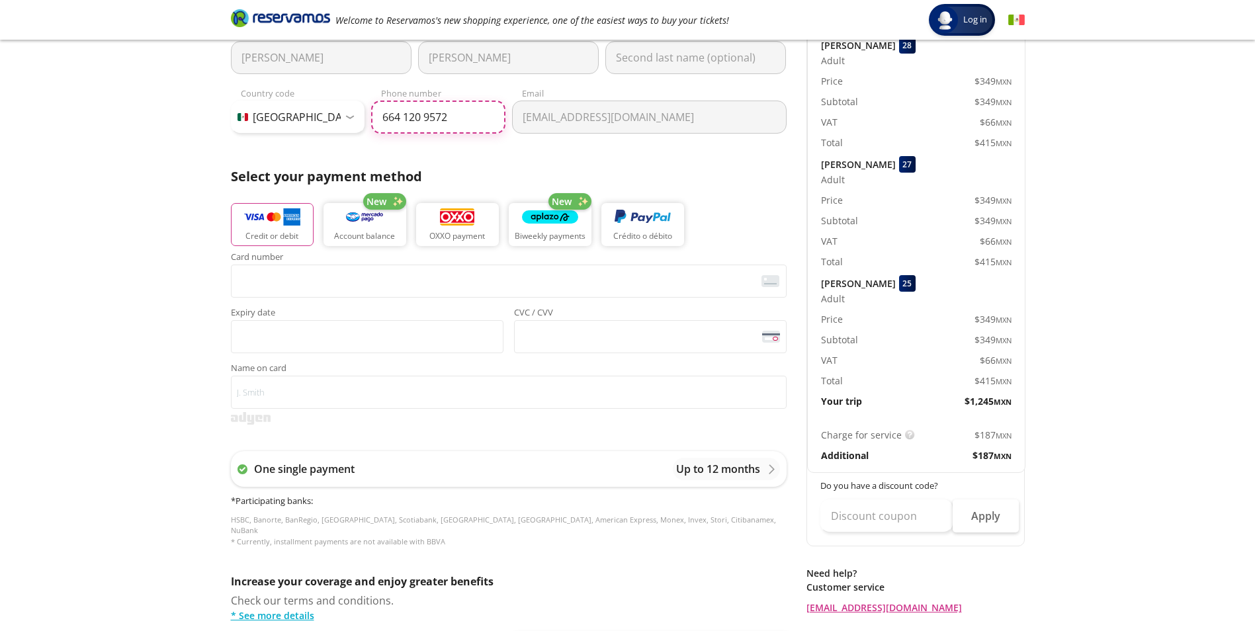
scroll to position [198, 0]
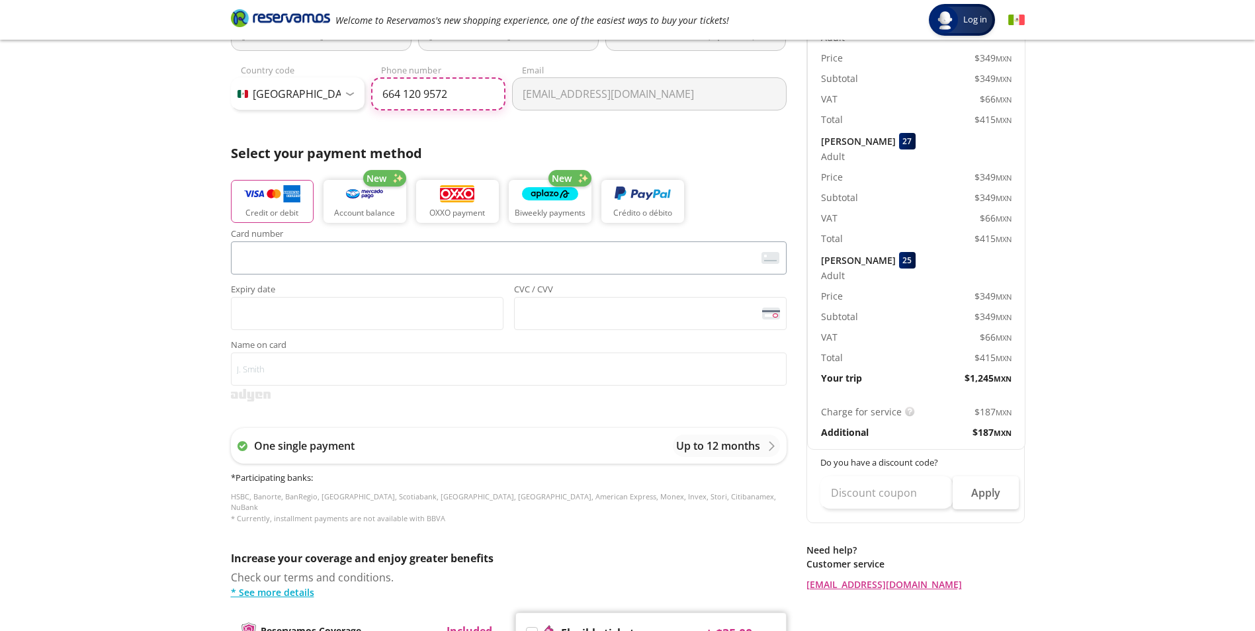
type input "664 120 9572"
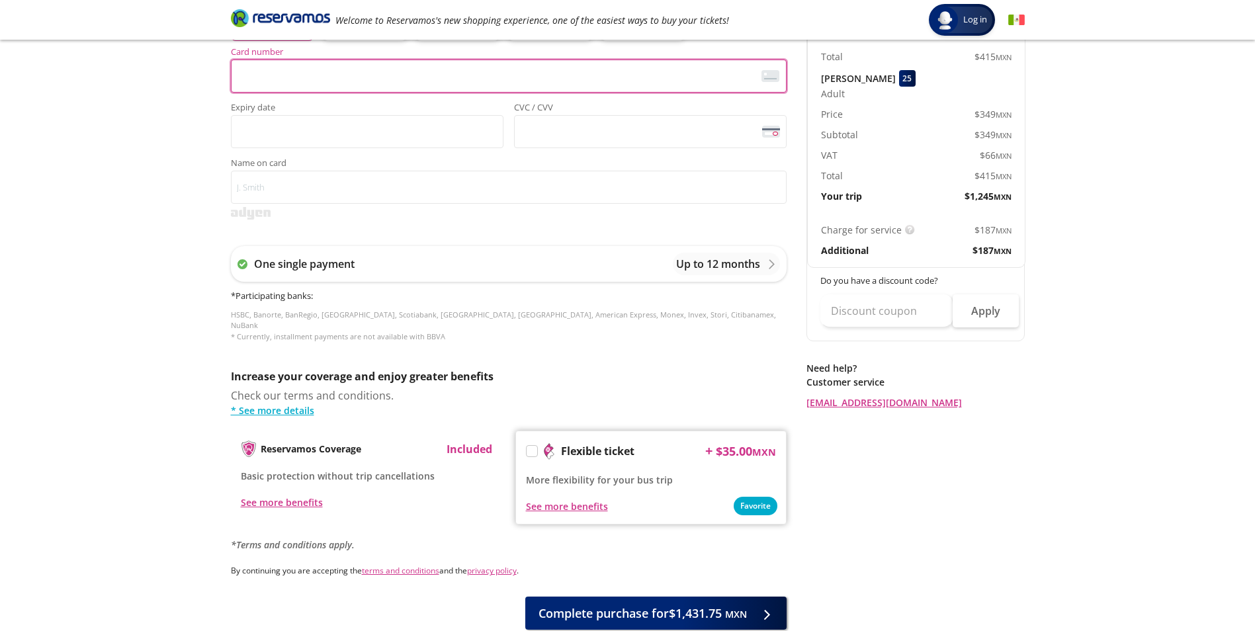
scroll to position [454, 0]
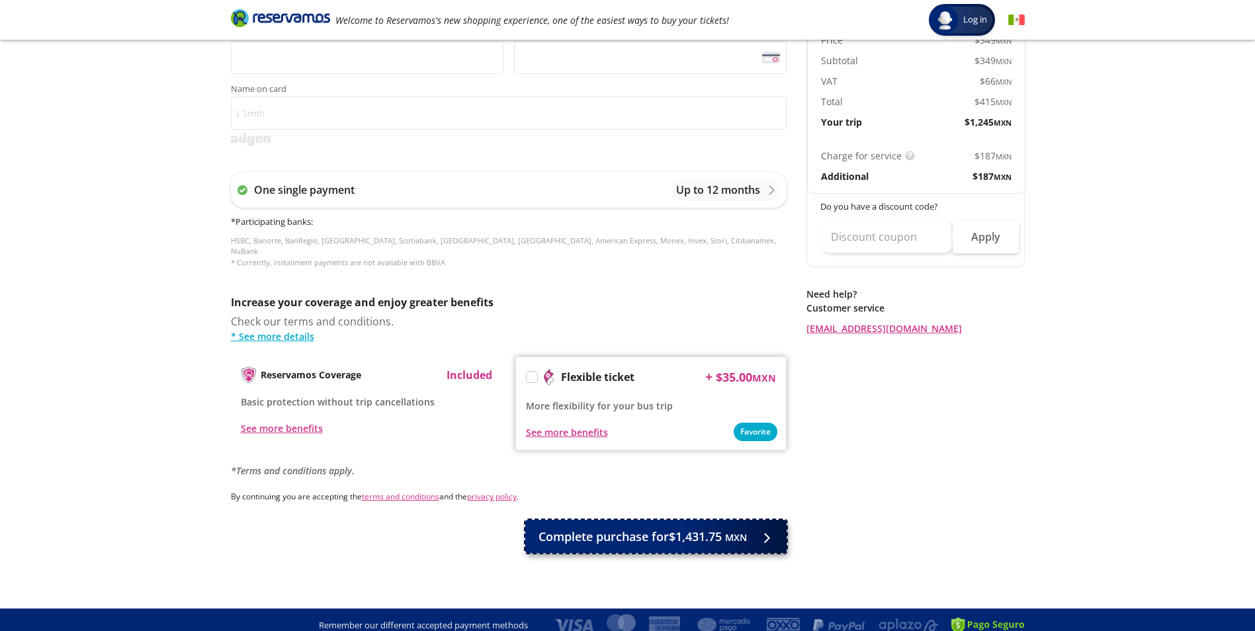
click at [744, 531] on small "MXN" at bounding box center [736, 537] width 22 height 13
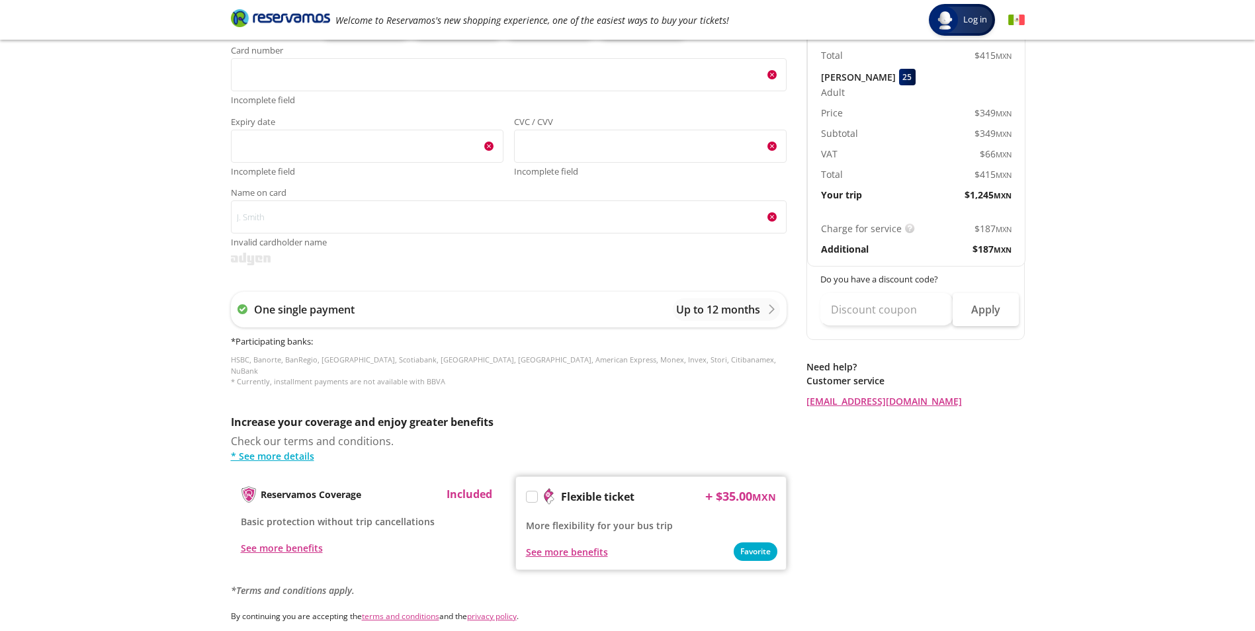
scroll to position [316, 0]
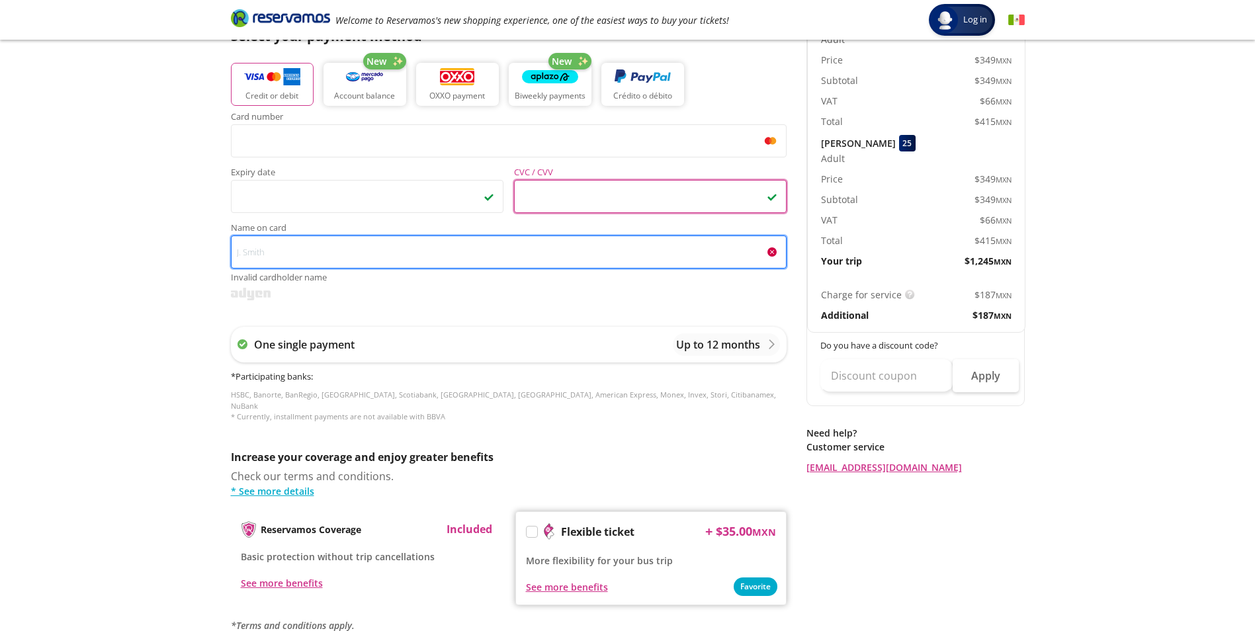
click at [366, 256] on input "Name on card Invalid cardholder name" at bounding box center [509, 251] width 556 height 33
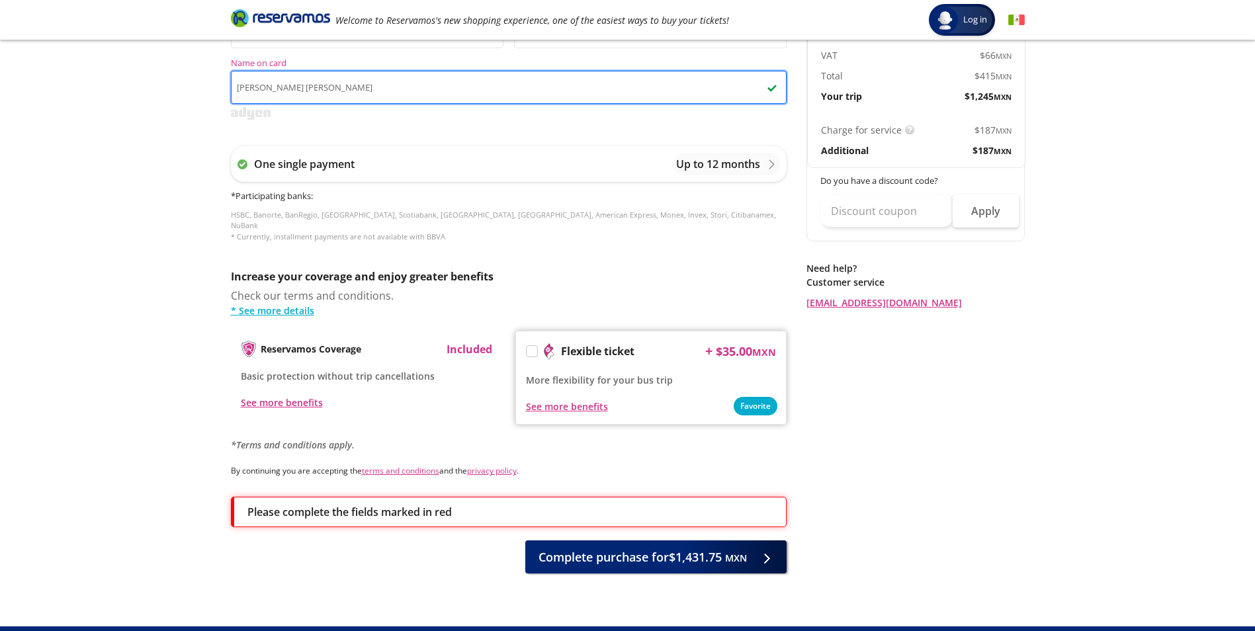
scroll to position [498, 0]
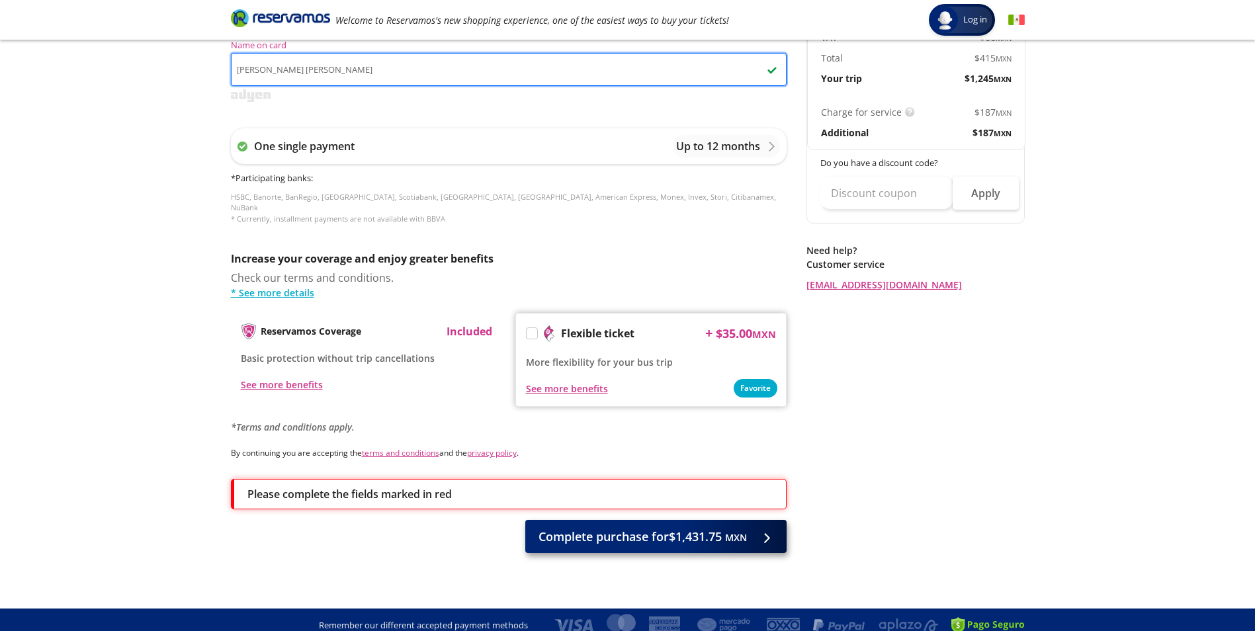
type input "[PERSON_NAME] [PERSON_NAME]"
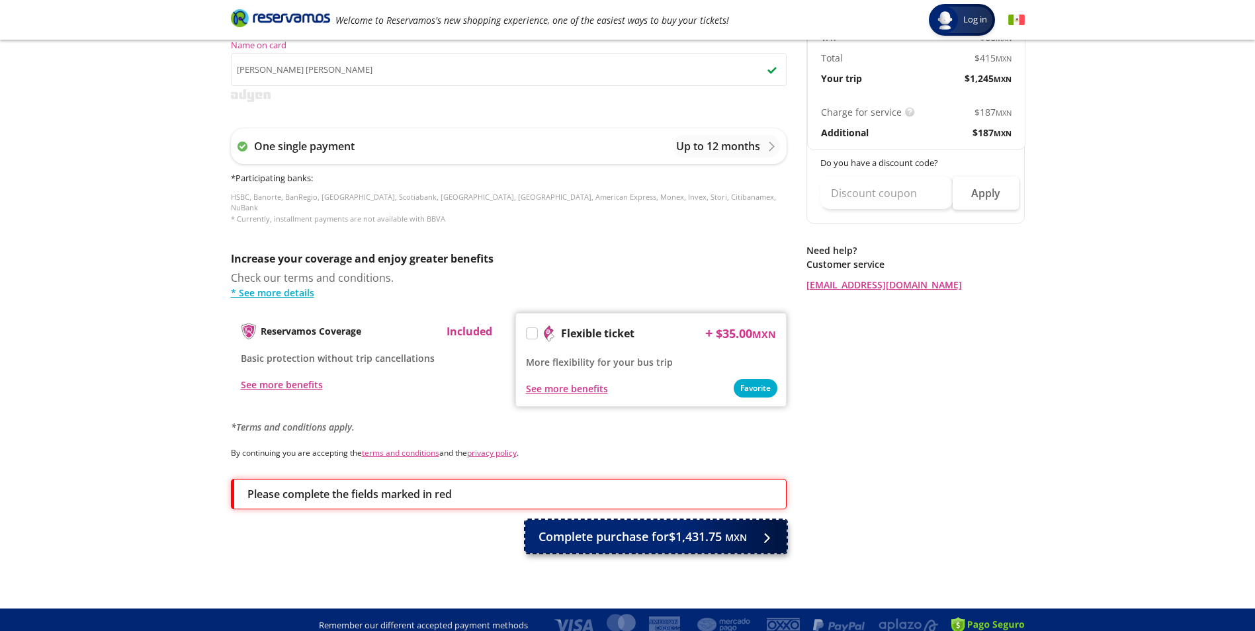
click at [724, 533] on span "Complete purchase for $1,431.75 MXN" at bounding box center [642, 537] width 208 height 18
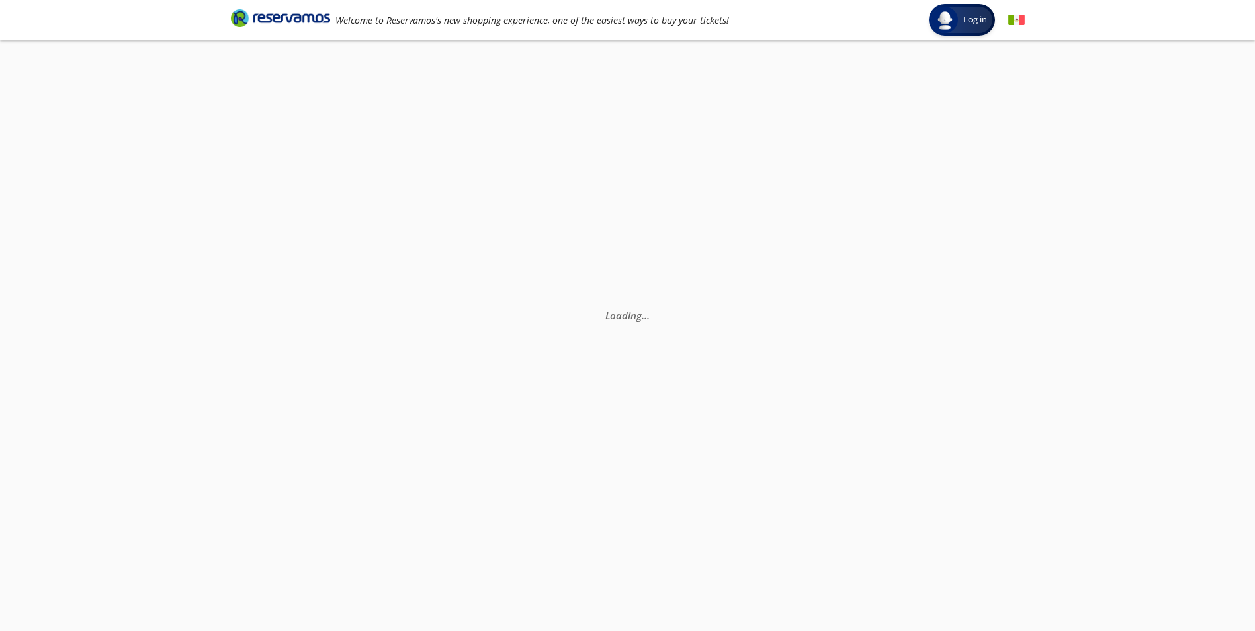
scroll to position [0, 0]
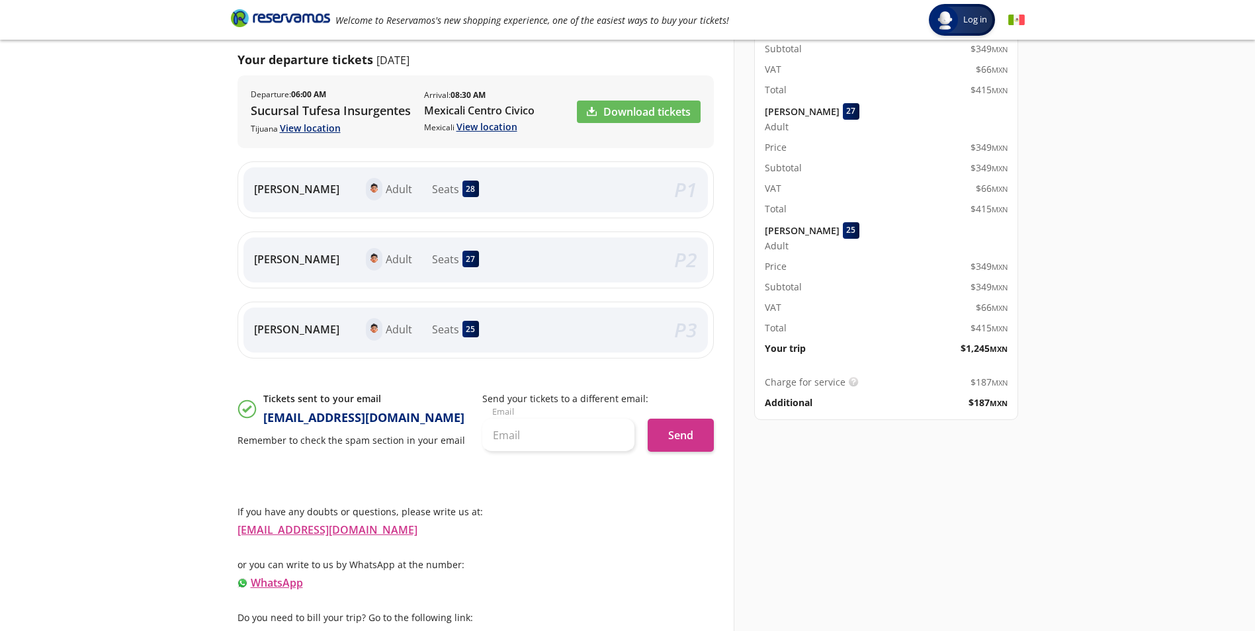
scroll to position [234, 0]
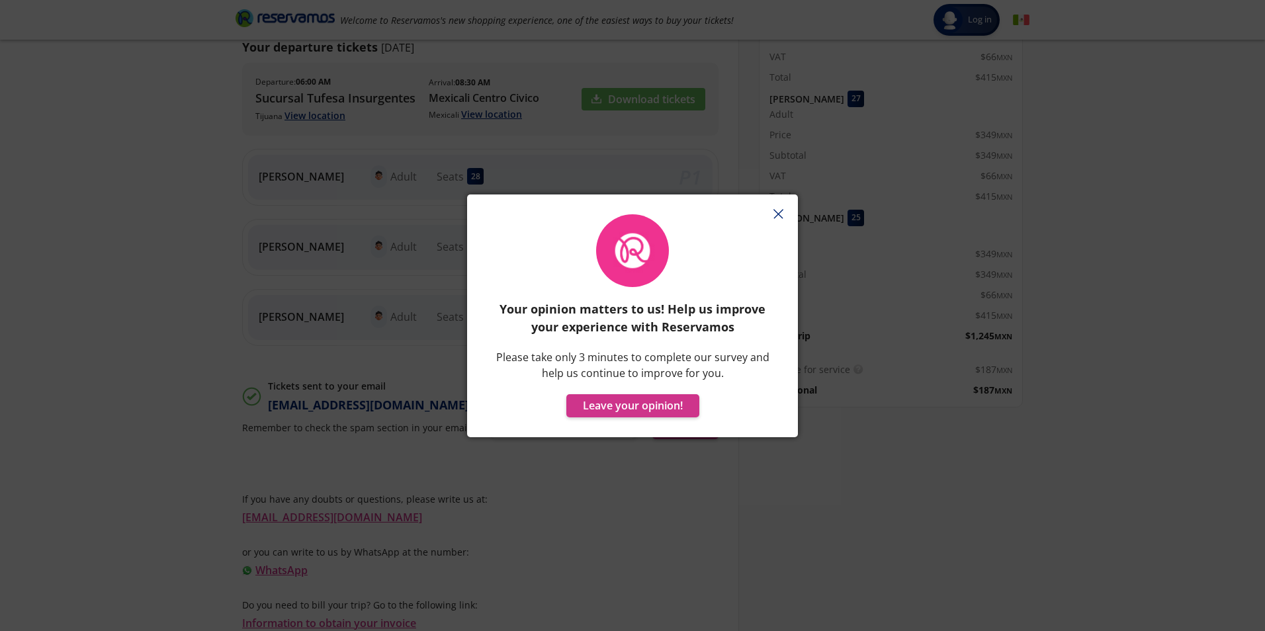
click at [777, 212] on icon "button" at bounding box center [778, 214] width 10 height 10
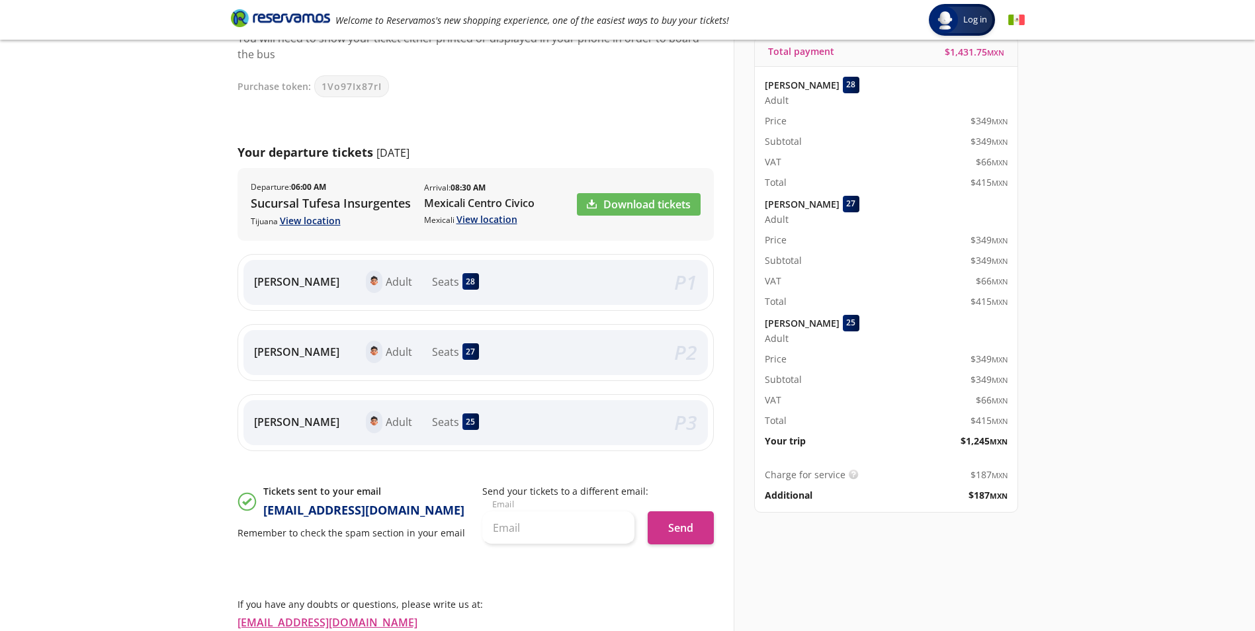
scroll to position [102, 0]
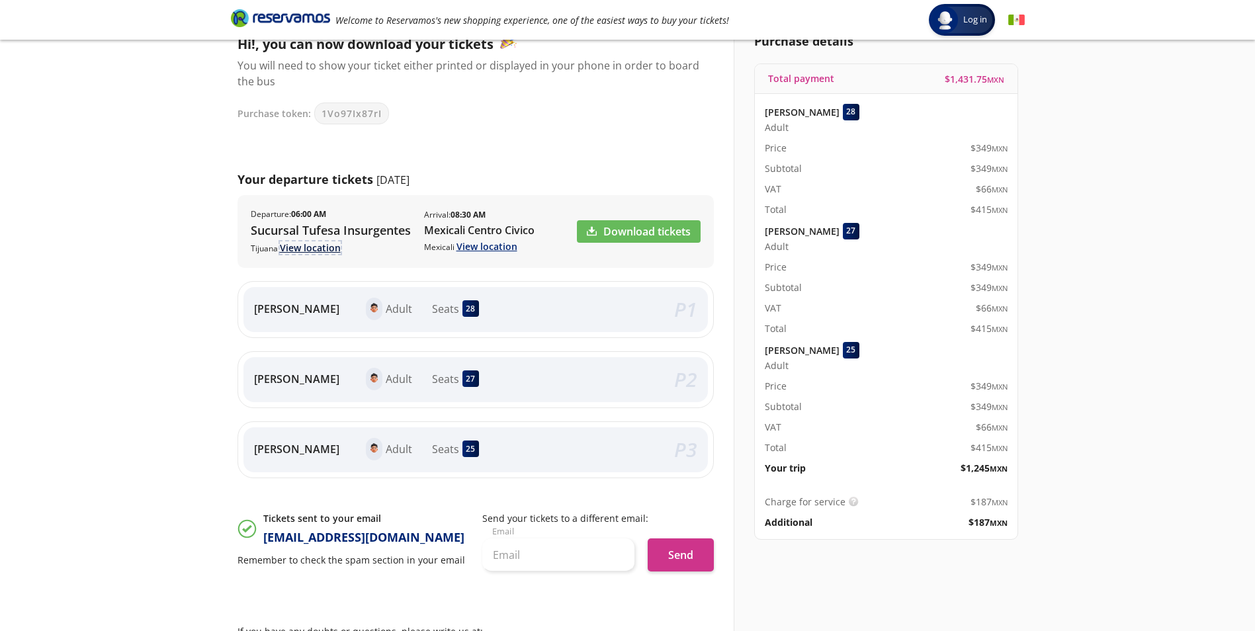
click at [319, 249] on link "View location" at bounding box center [310, 247] width 61 height 13
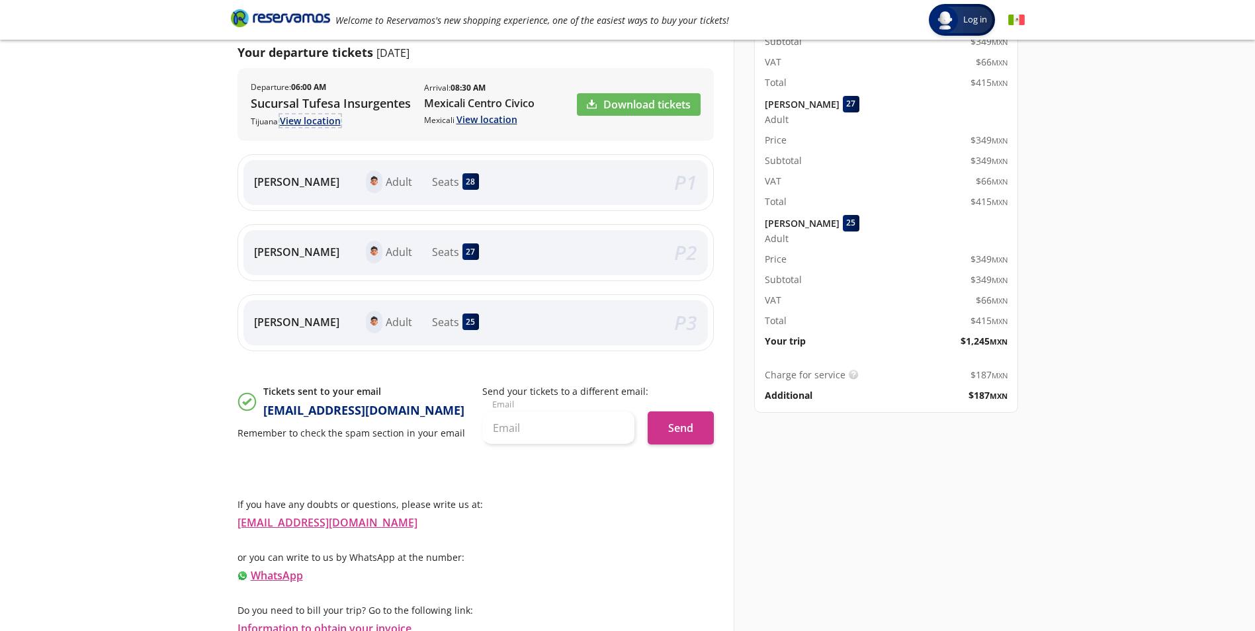
scroll to position [234, 0]
